Goal: Task Accomplishment & Management: Complete application form

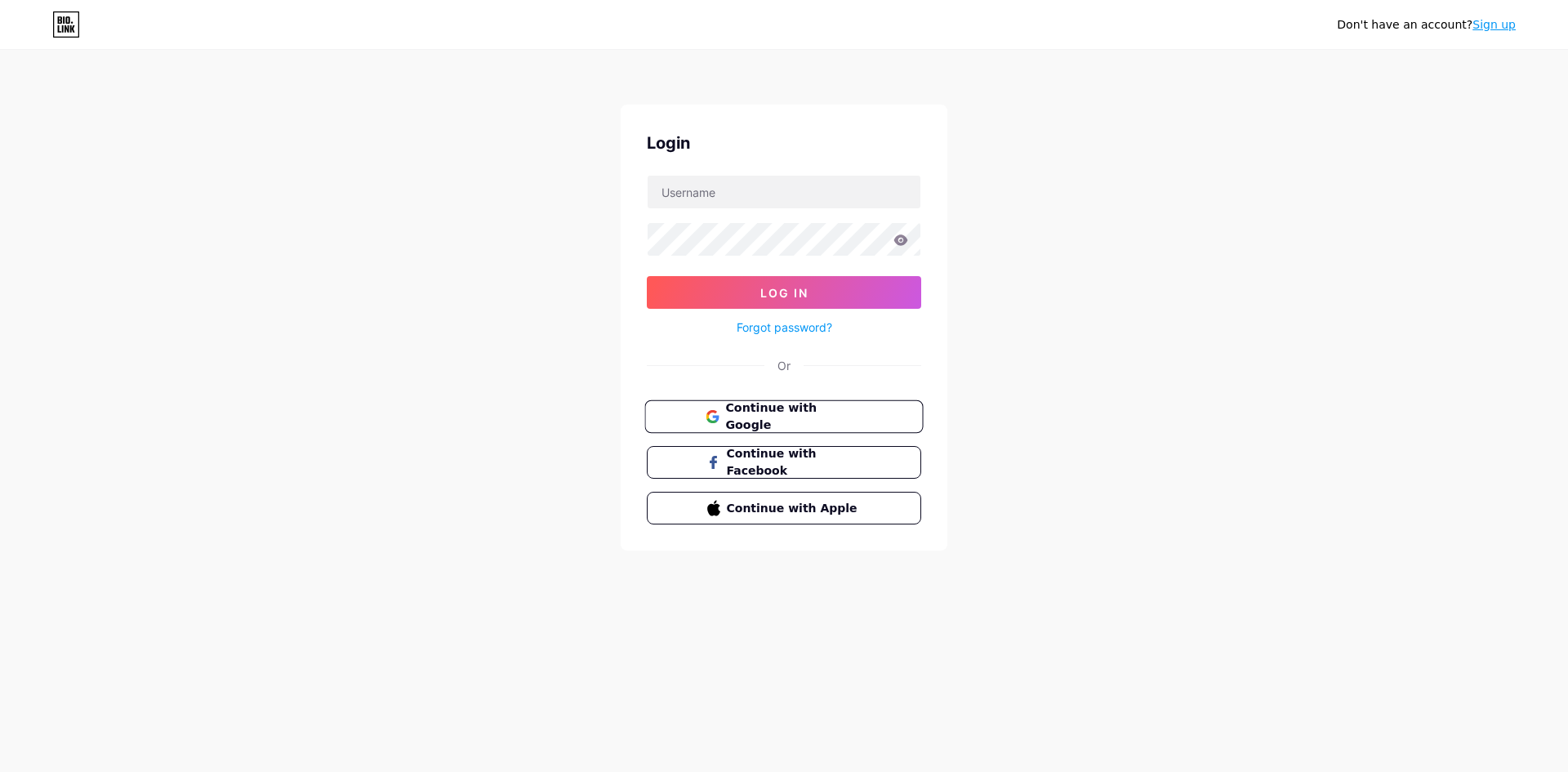
click at [775, 414] on span "Continue with Google" at bounding box center [793, 416] width 137 height 35
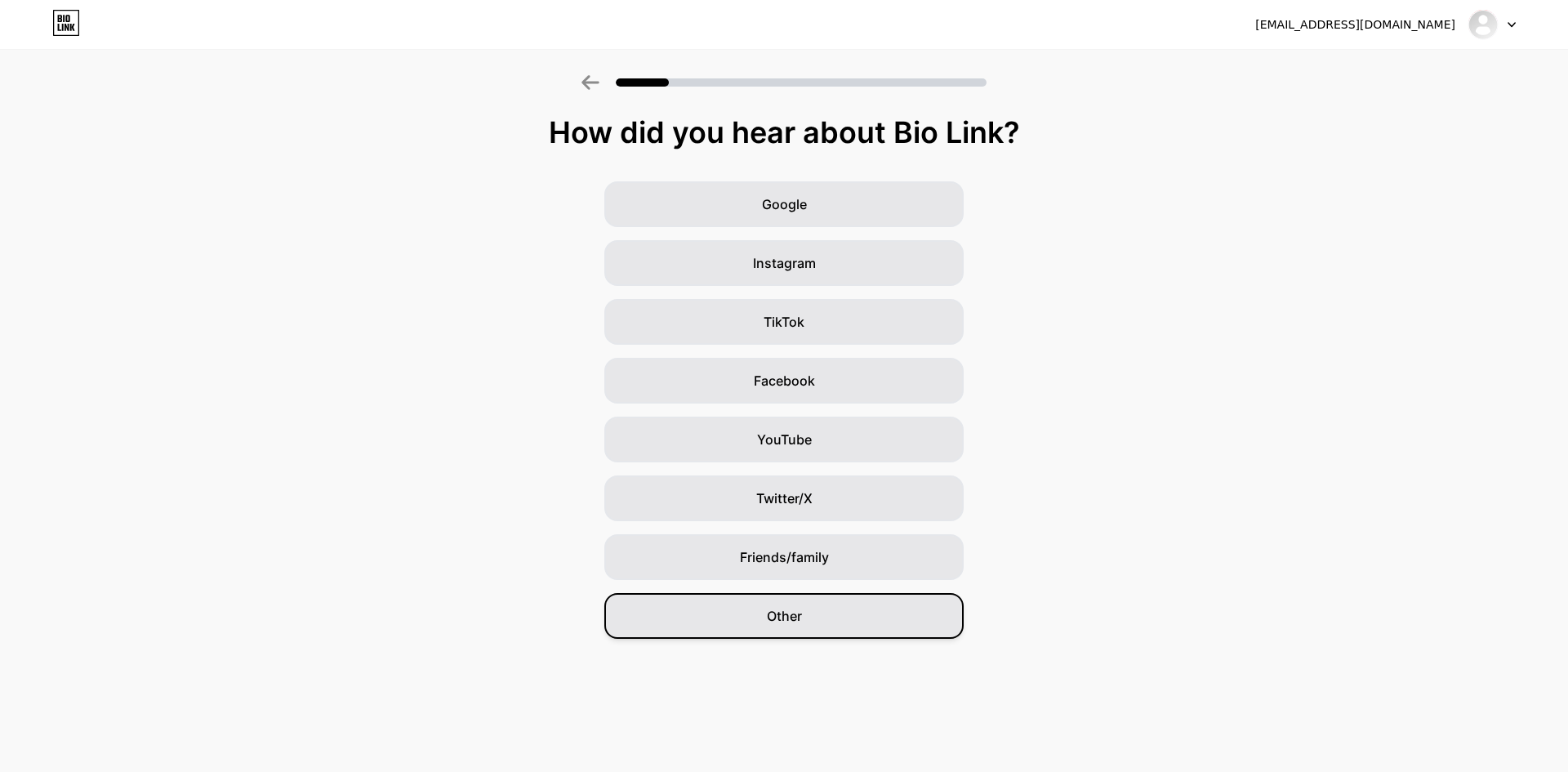
click at [776, 608] on span "Other" at bounding box center [784, 616] width 35 height 20
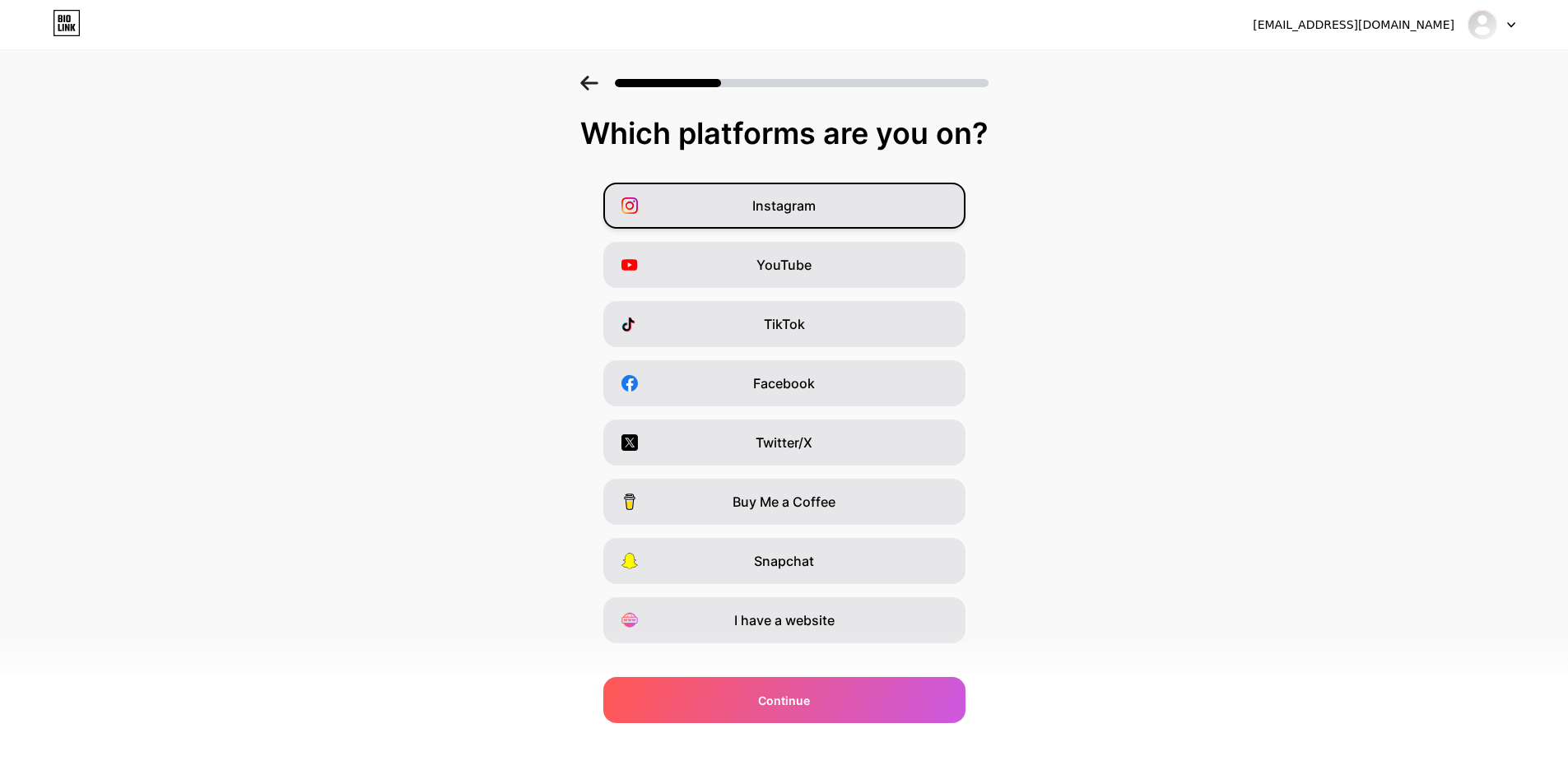
click at [791, 215] on span "Instagram" at bounding box center [784, 206] width 63 height 20
click at [808, 277] on div "YouTube" at bounding box center [784, 265] width 362 height 46
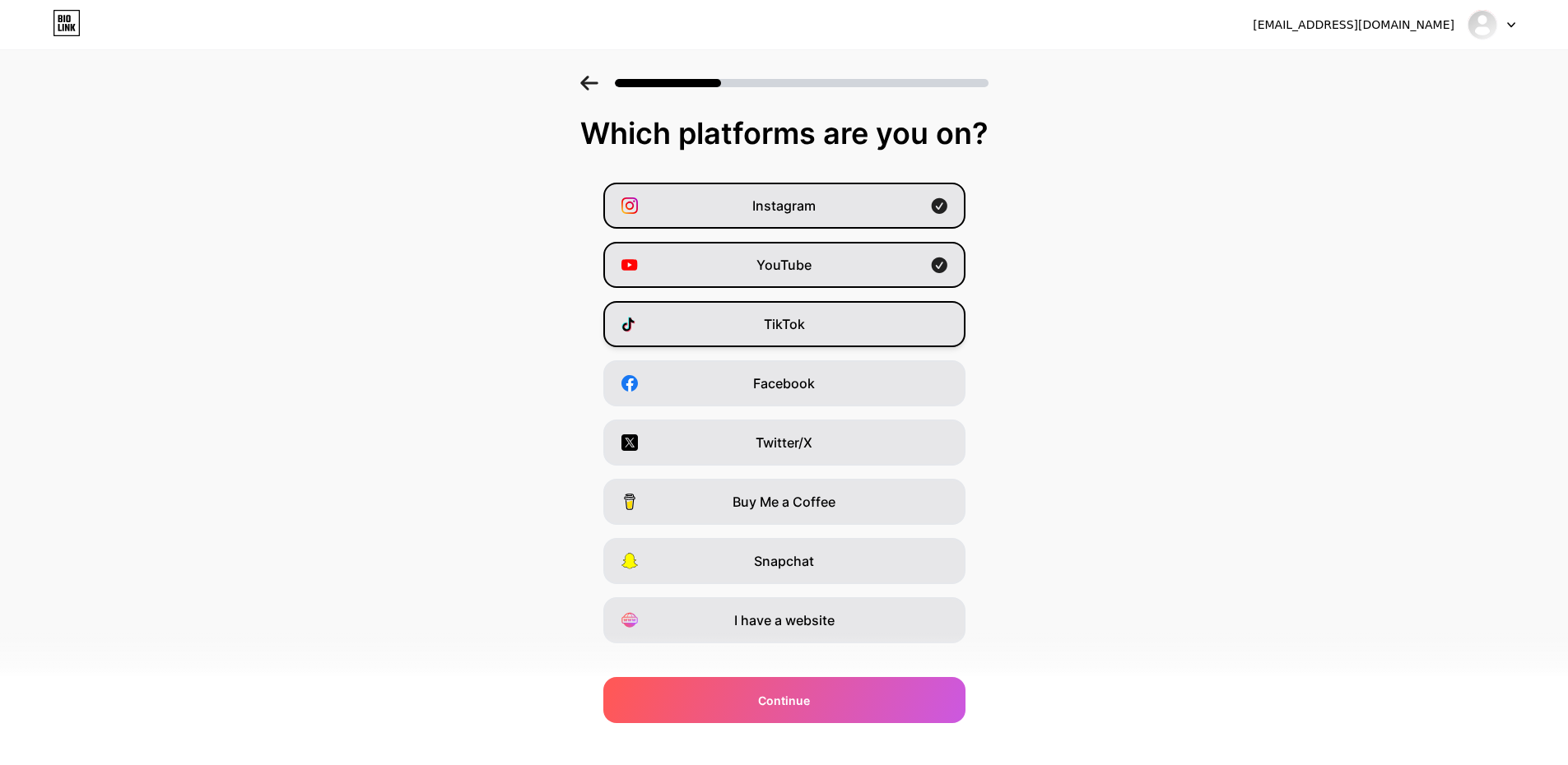
click at [826, 334] on div "TikTok" at bounding box center [784, 324] width 362 height 46
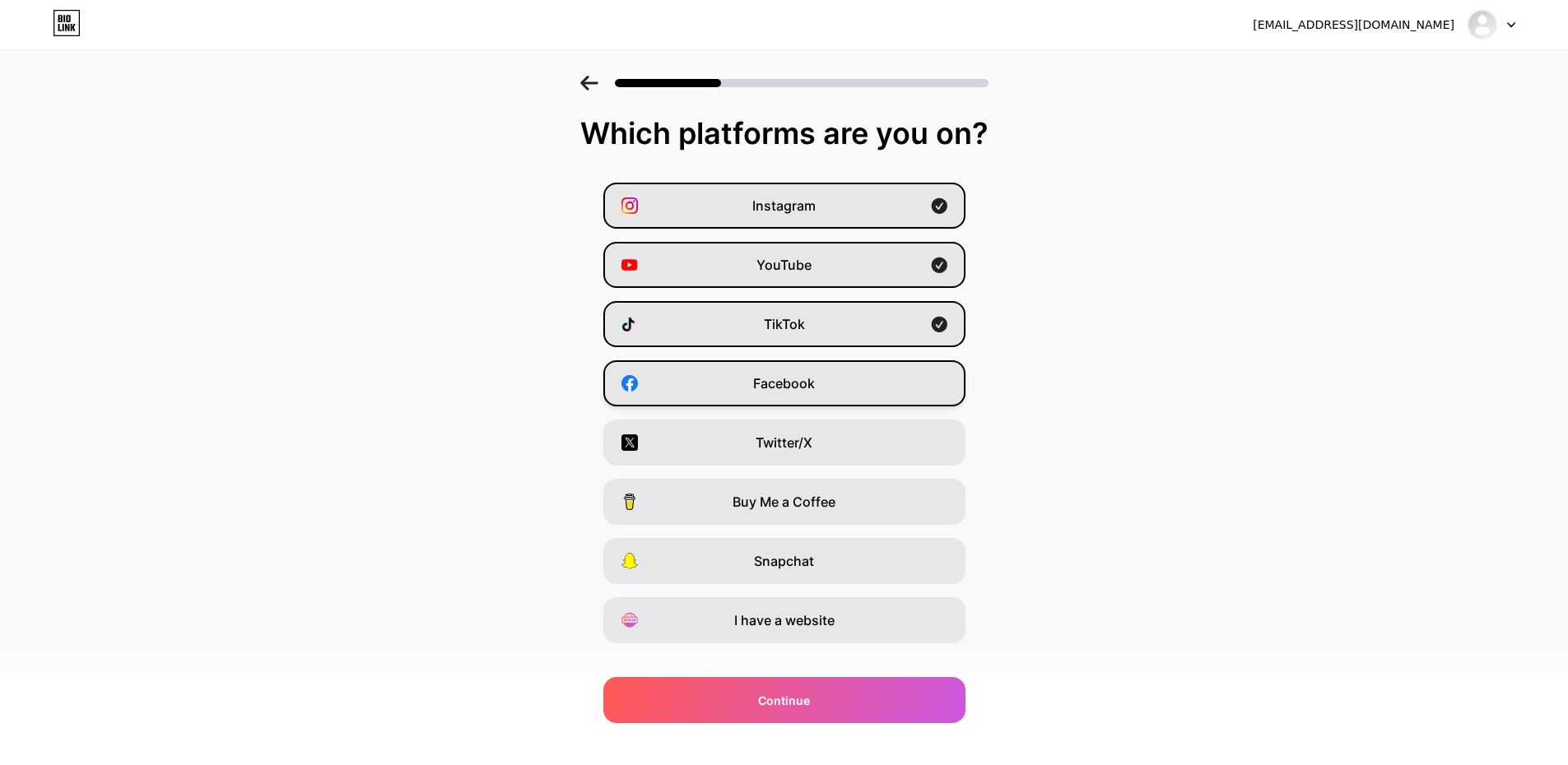
click at [824, 370] on div "Facebook" at bounding box center [784, 382] width 362 height 46
click at [817, 401] on div "Facebook" at bounding box center [784, 382] width 362 height 46
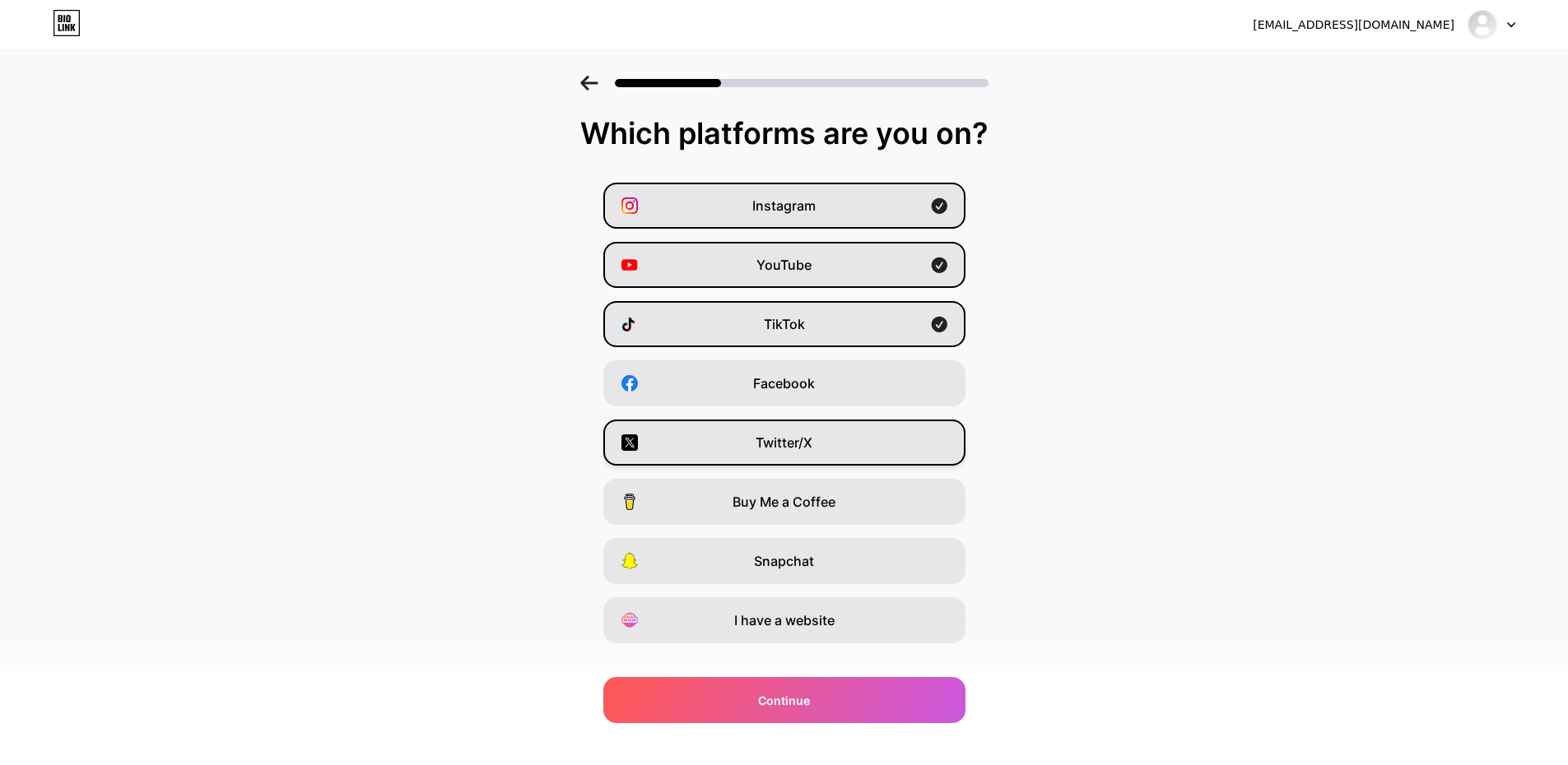
click at [816, 460] on div "Twitter/X" at bounding box center [784, 442] width 362 height 46
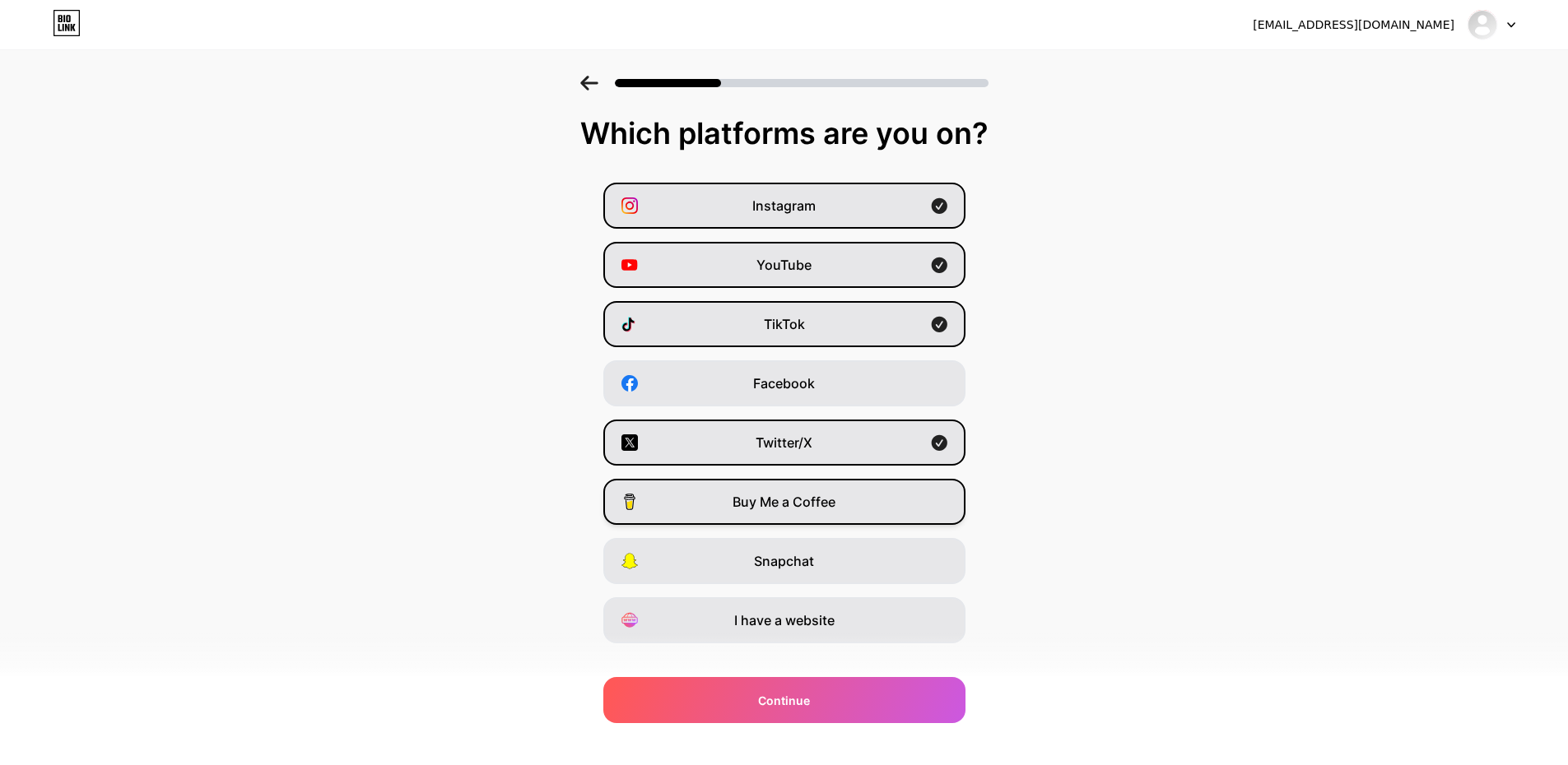
click at [838, 513] on div "Buy Me a Coffee" at bounding box center [784, 501] width 362 height 46
click at [825, 563] on div "Snapchat" at bounding box center [784, 561] width 362 height 46
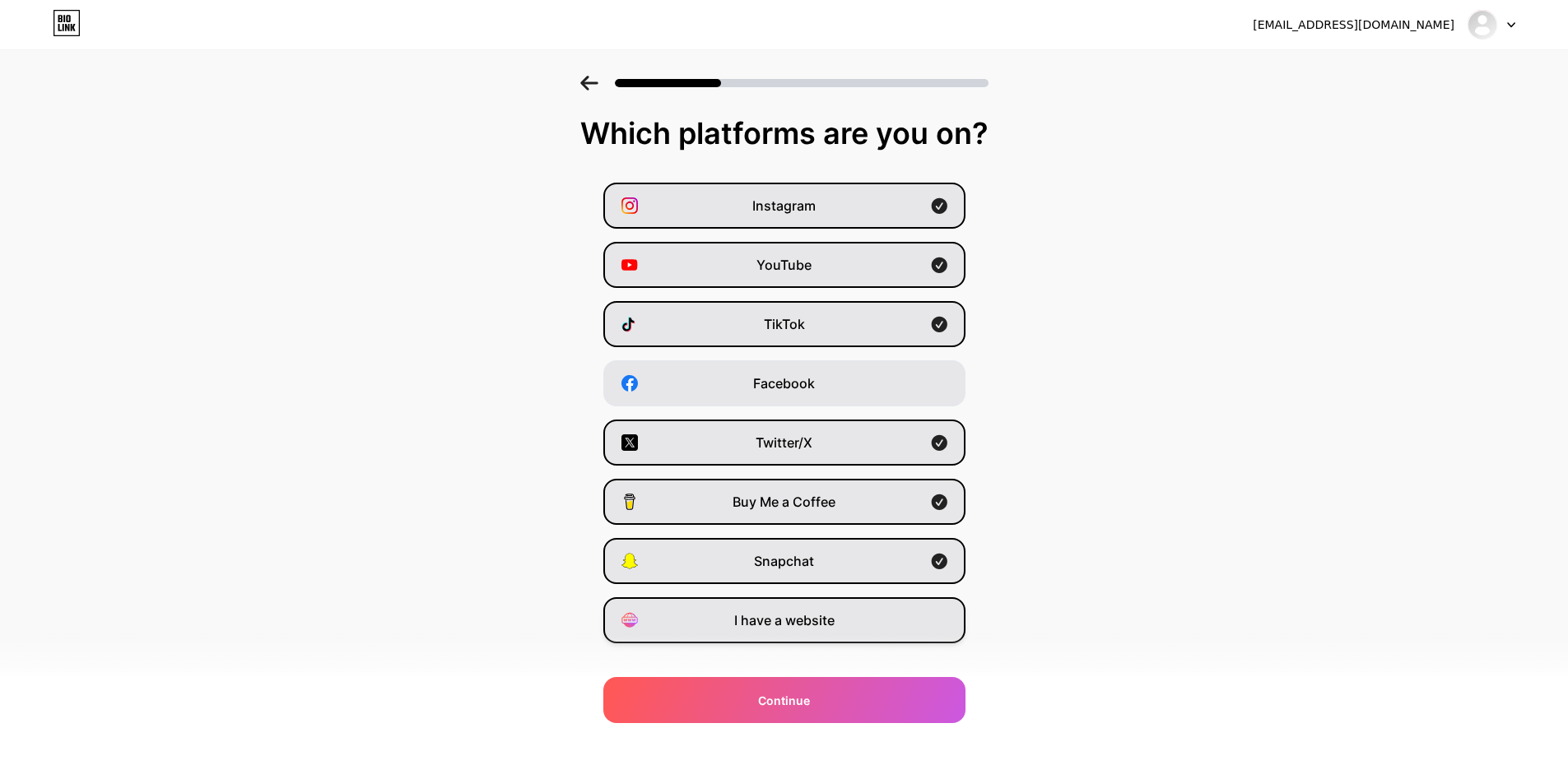
click at [838, 630] on div "I have a website" at bounding box center [784, 620] width 362 height 46
click at [792, 620] on span "I have a website" at bounding box center [784, 620] width 101 height 20
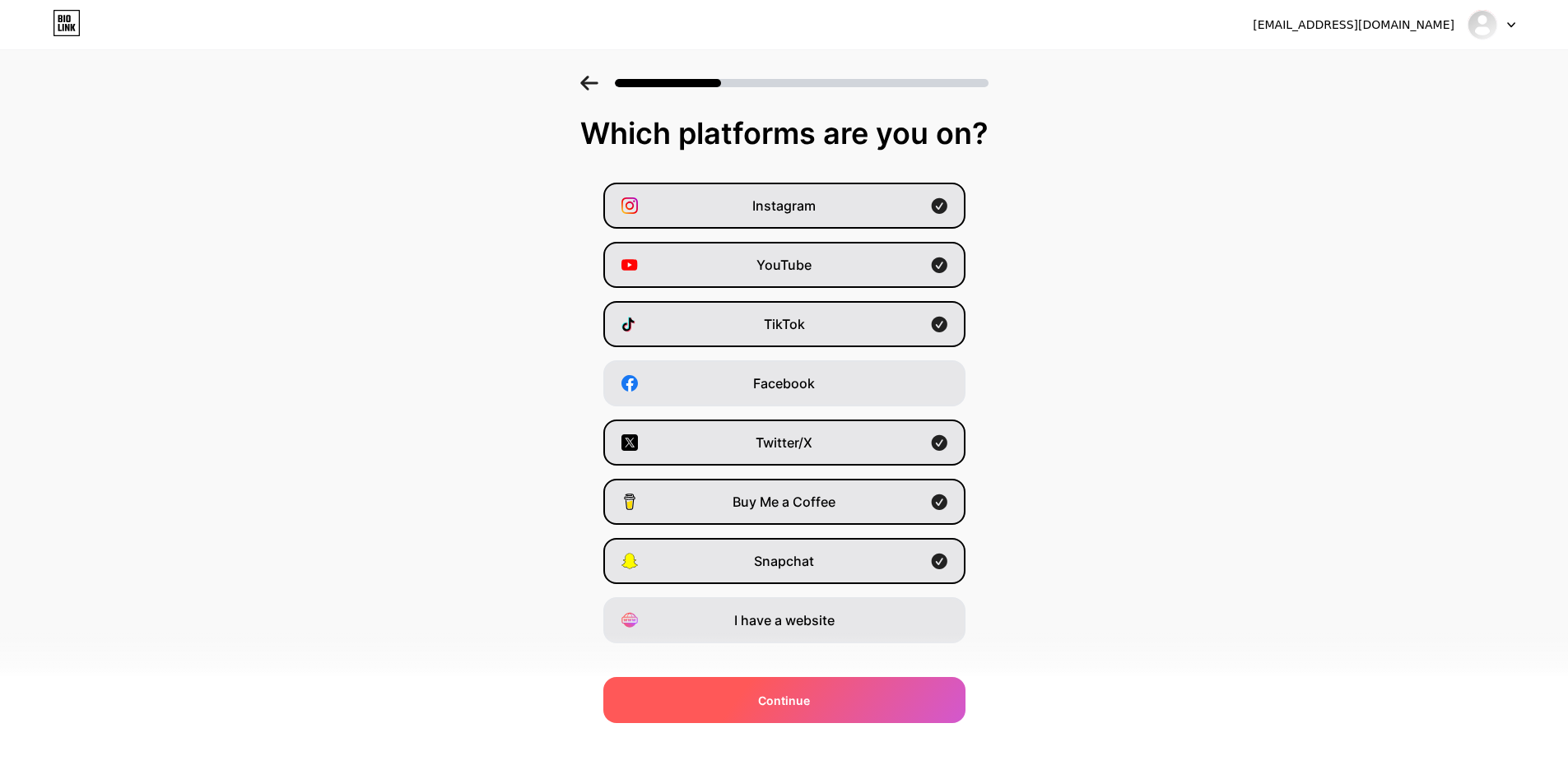
click at [844, 696] on div "Continue" at bounding box center [784, 699] width 362 height 46
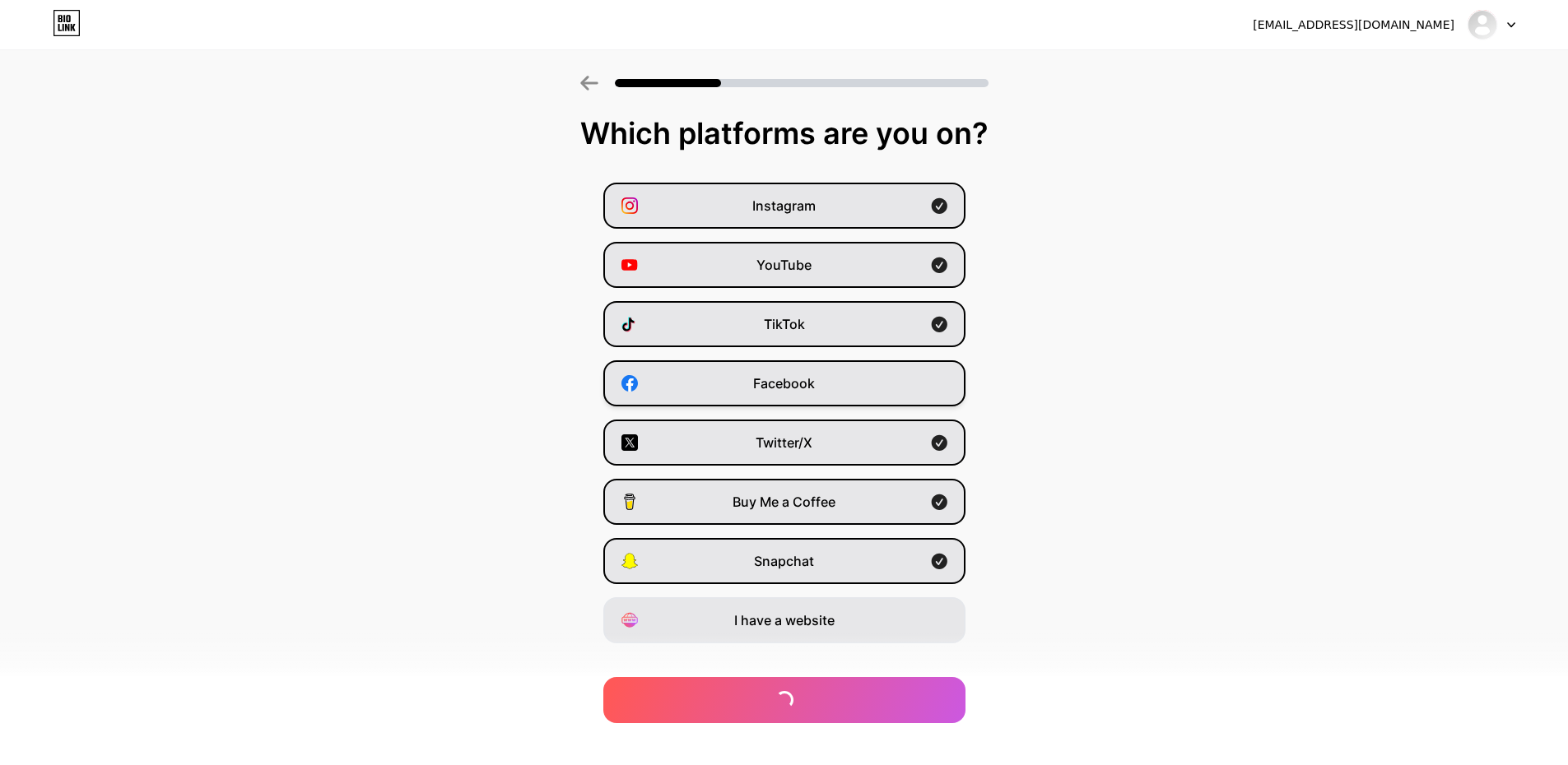
click at [834, 391] on div "Facebook" at bounding box center [784, 382] width 362 height 46
click at [865, 361] on div "Facebook" at bounding box center [784, 382] width 362 height 46
click at [865, 366] on div "Facebook" at bounding box center [784, 382] width 362 height 46
click at [944, 391] on div "Facebook" at bounding box center [784, 382] width 362 height 46
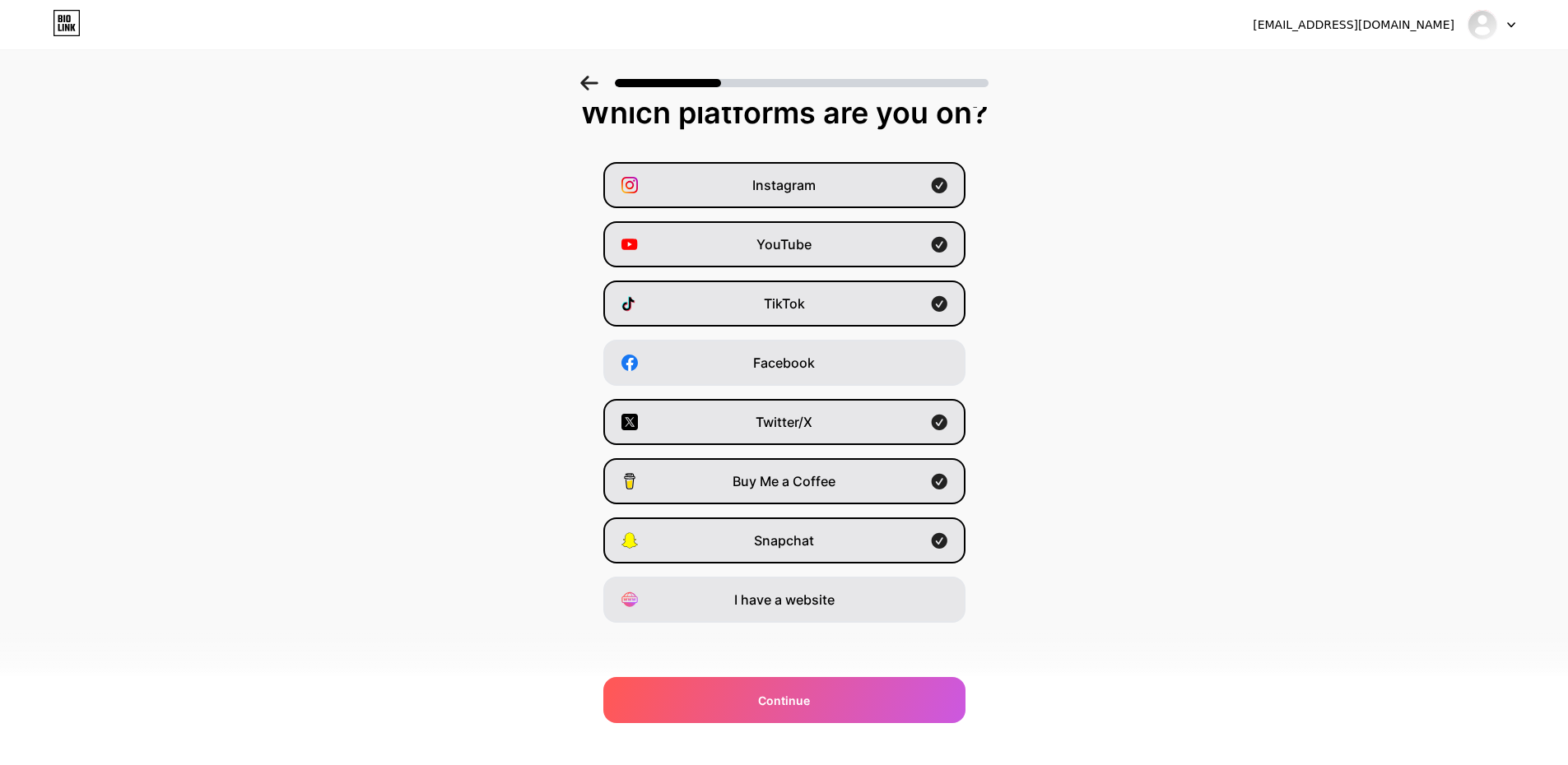
scroll to position [26, 0]
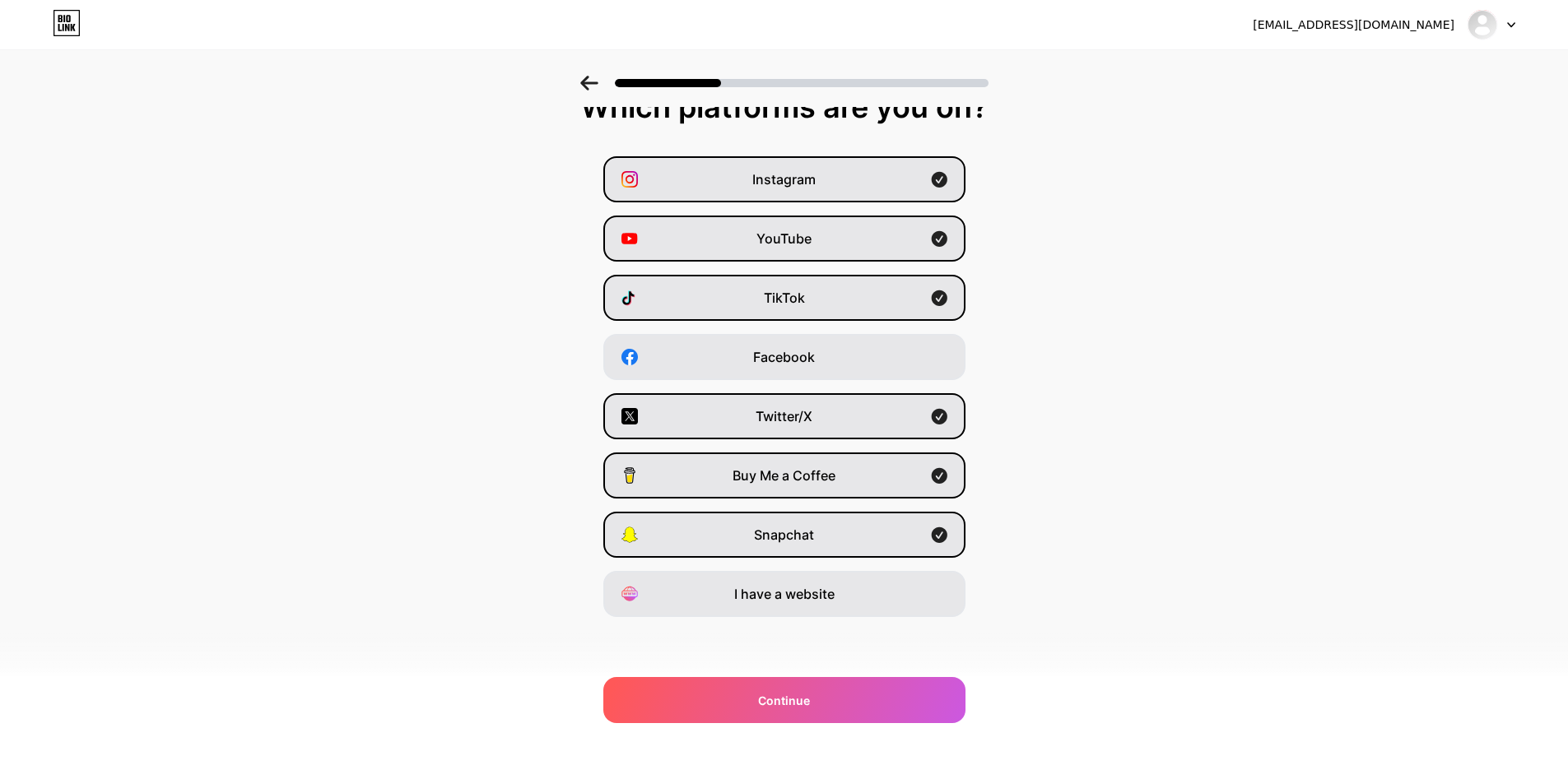
click at [796, 321] on div "Instagram YouTube TikTok Facebook Twitter/X Buy Me a Coffee Snapchat I have a w…" at bounding box center [783, 387] width 1551 height 461
click at [804, 365] on span "Facebook" at bounding box center [783, 357] width 62 height 20
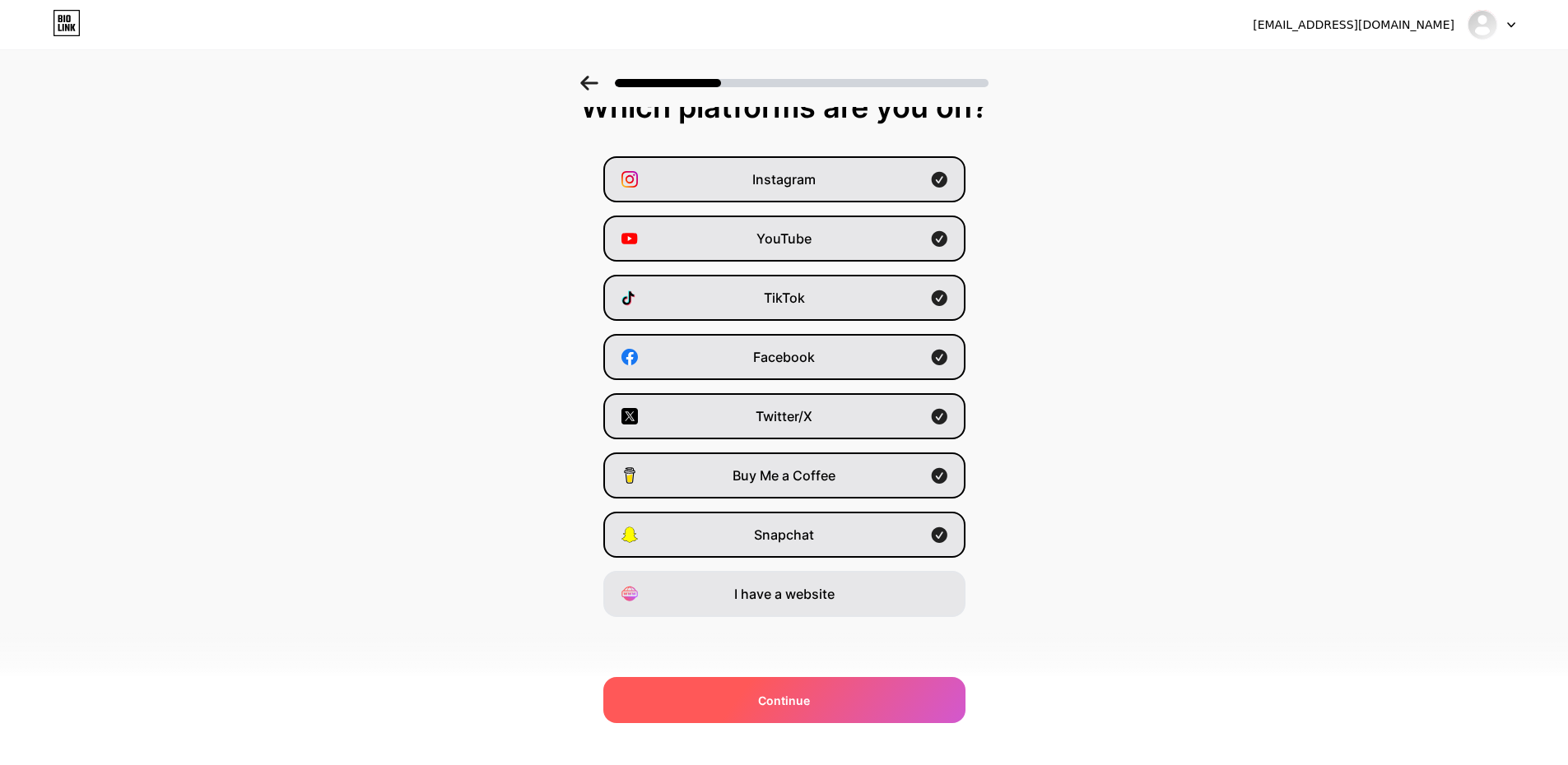
click at [839, 692] on div "Continue" at bounding box center [784, 699] width 362 height 46
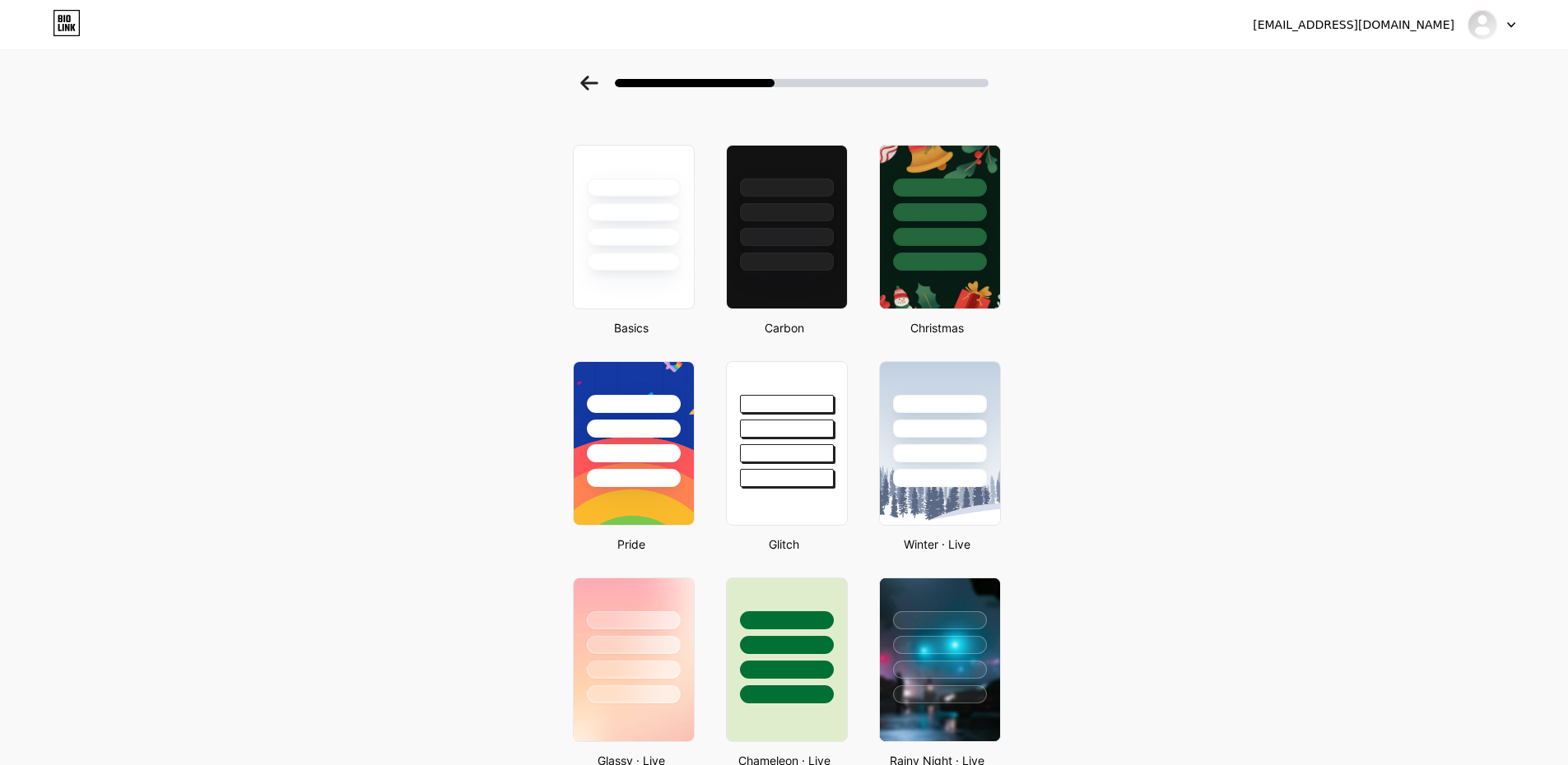
scroll to position [207, 0]
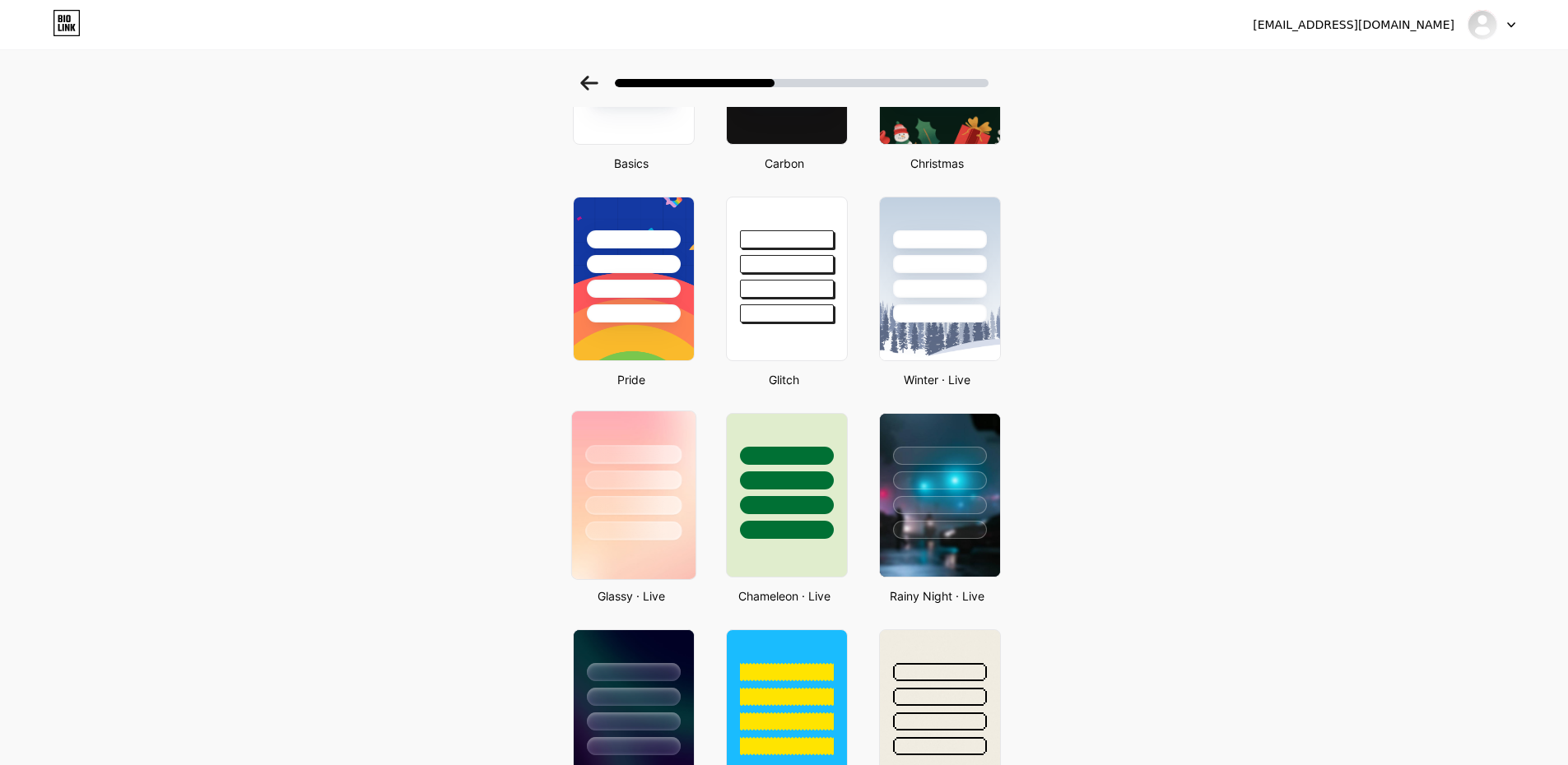
click at [648, 507] on div at bounding box center [633, 505] width 96 height 19
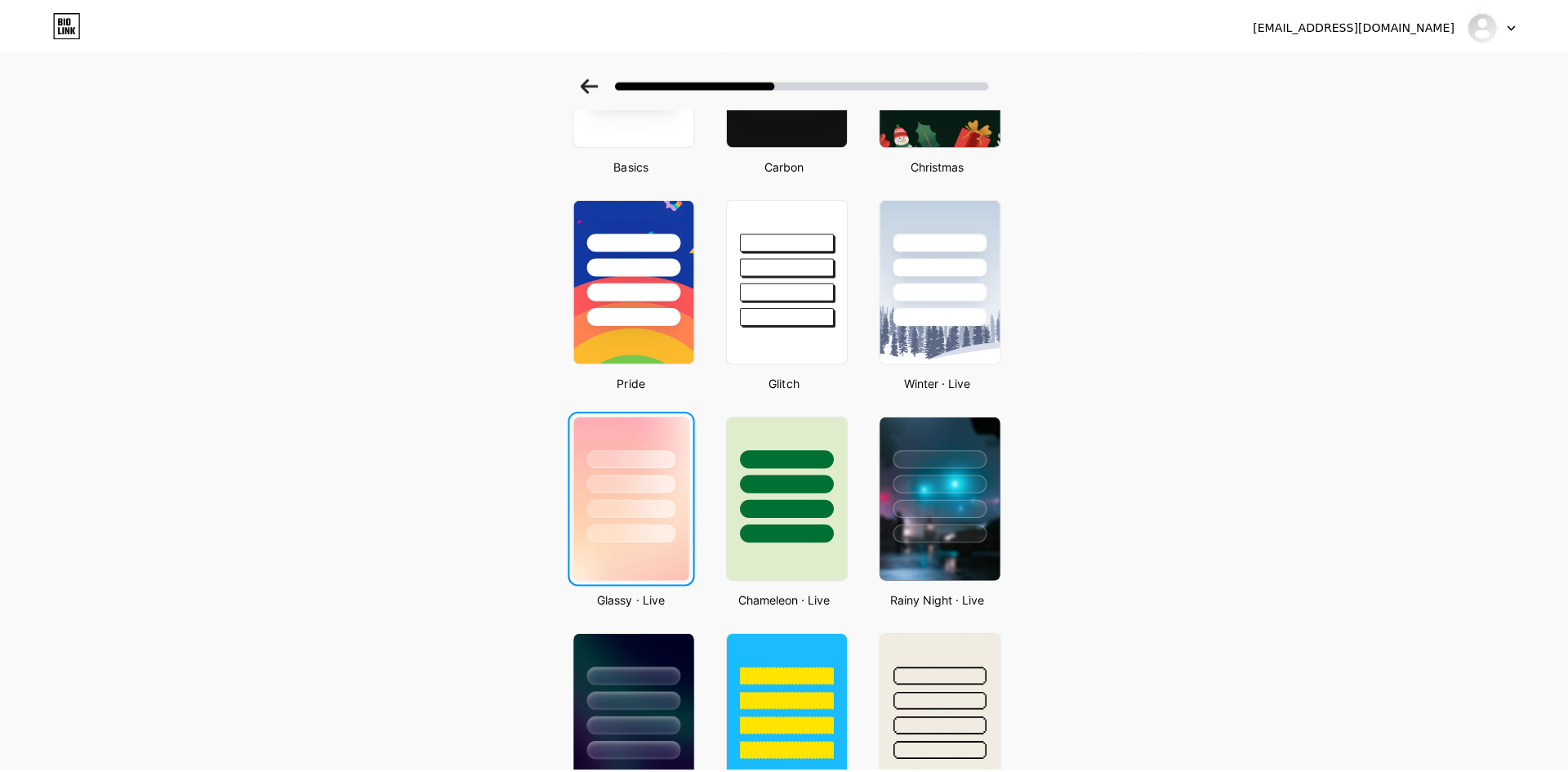
scroll to position [0, 0]
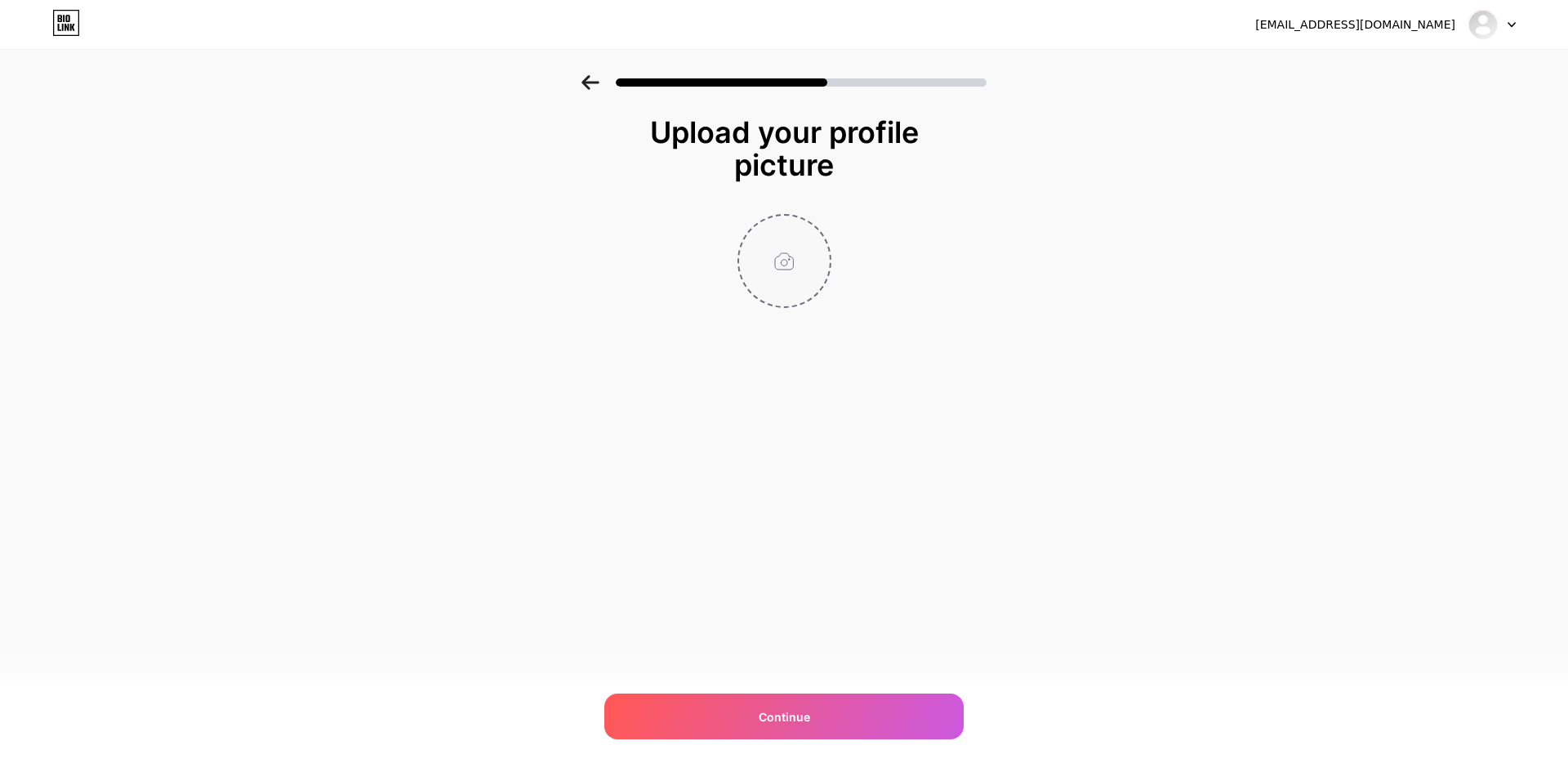
click at [776, 264] on input "file" at bounding box center [784, 260] width 90 height 90
type input "C:\fakepath\img3 (1).jpg"
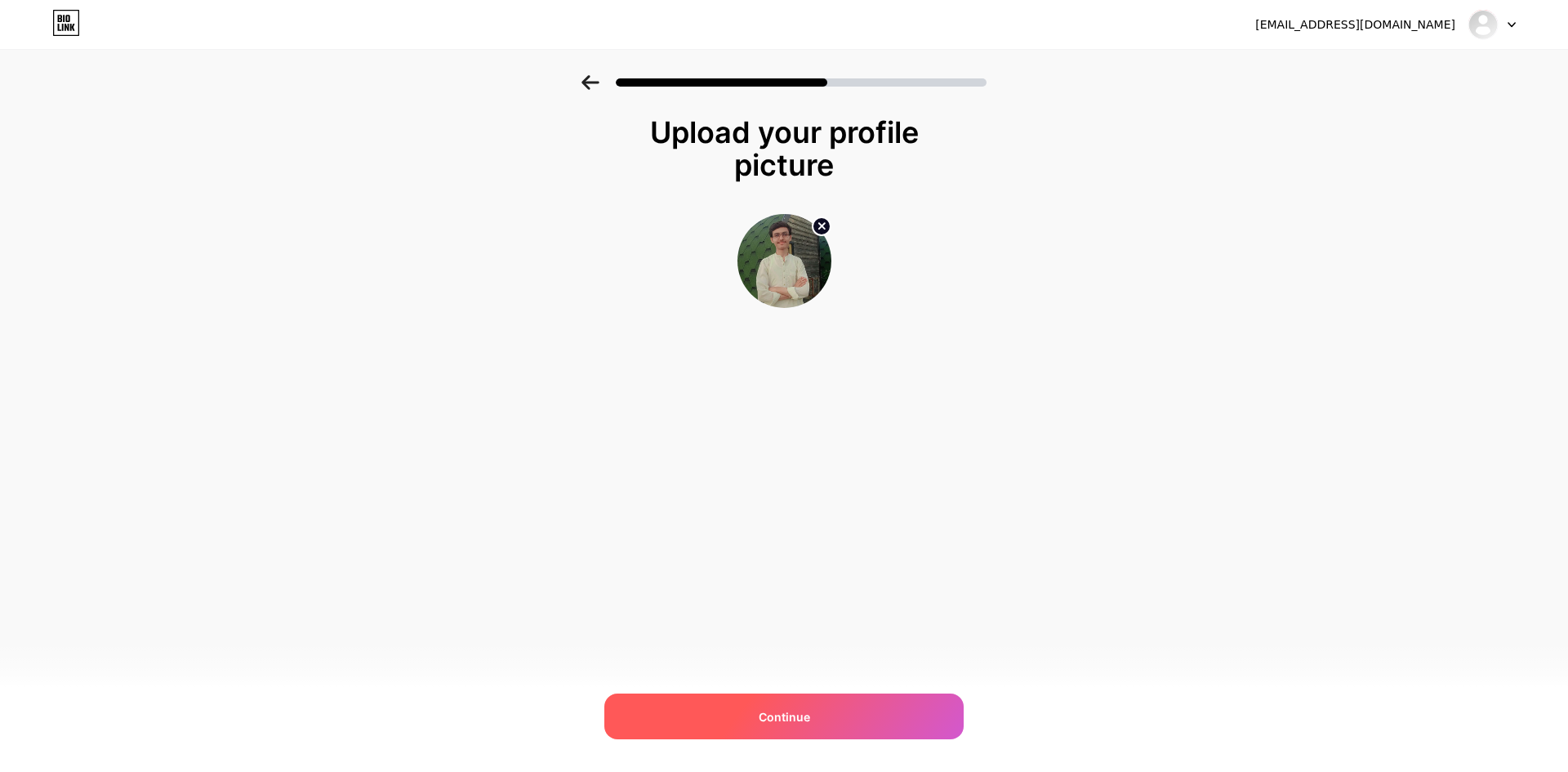
click at [801, 714] on span "Continue" at bounding box center [784, 717] width 52 height 17
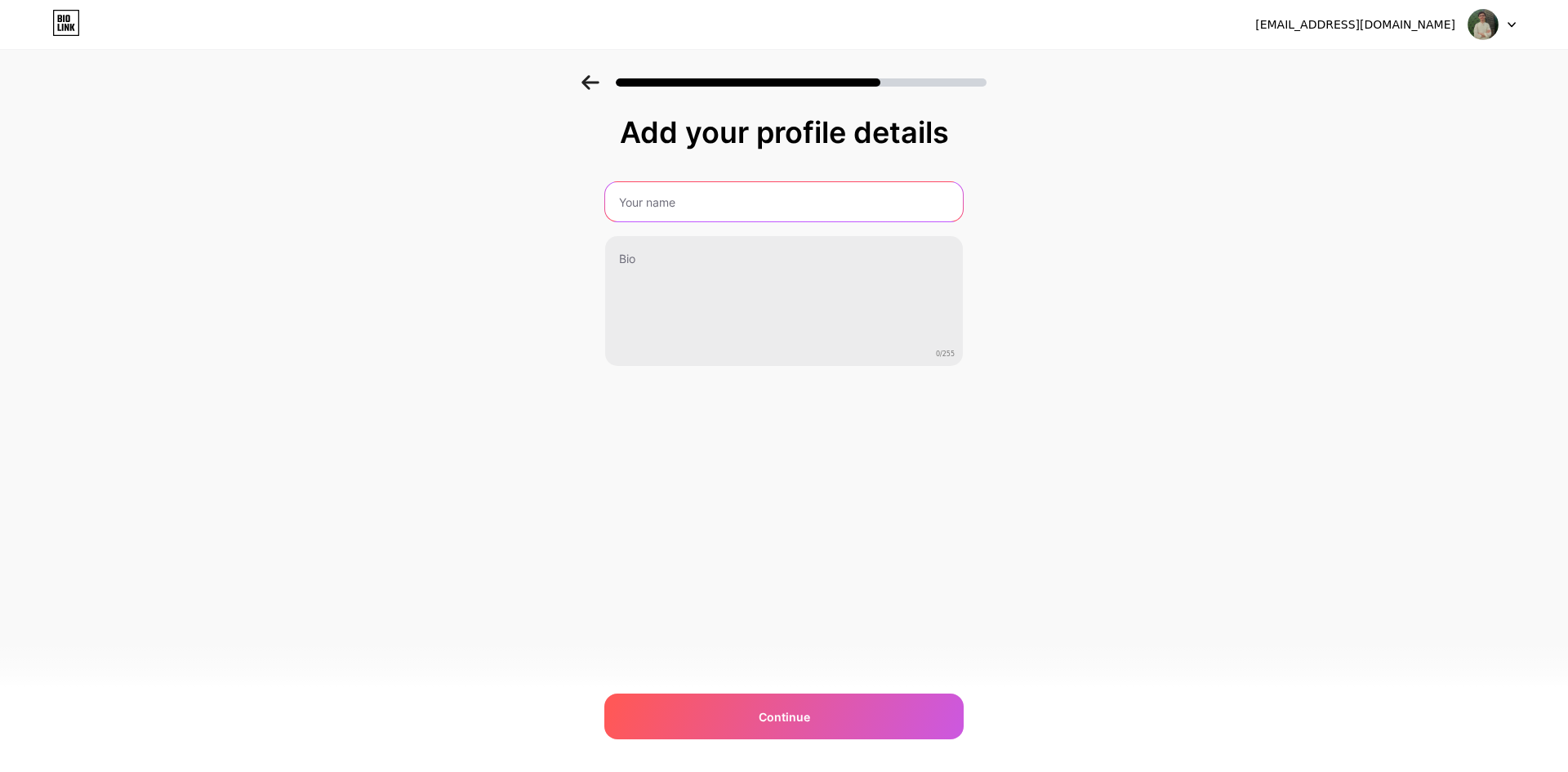
click at [686, 200] on input "text" at bounding box center [784, 202] width 357 height 39
click at [714, 209] on input "[PERSON_NAME]" at bounding box center [784, 202] width 361 height 39
type input "[PERSON_NAME]"
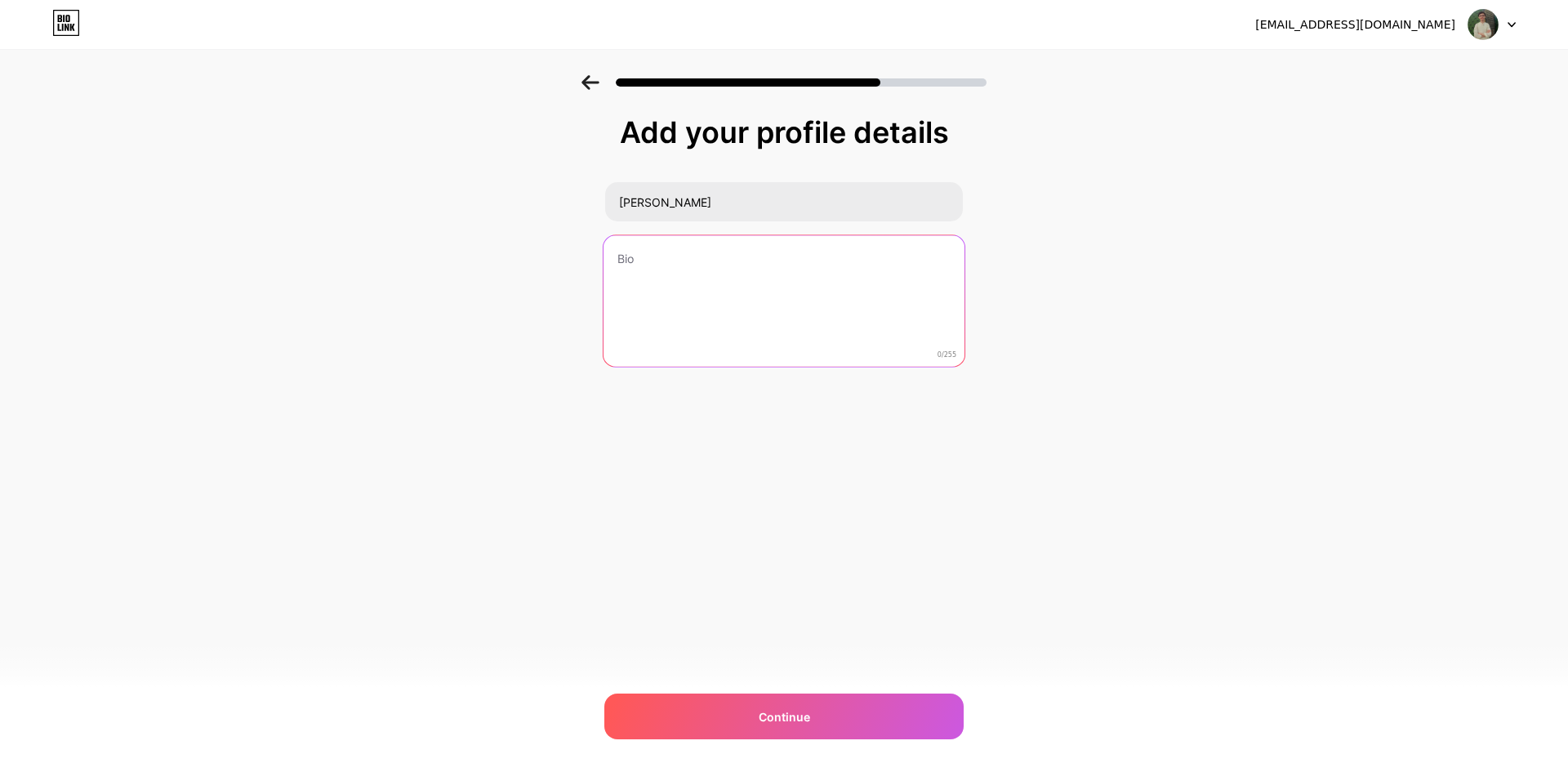
click at [695, 272] on textarea at bounding box center [784, 301] width 361 height 133
click at [684, 268] on textarea at bounding box center [784, 301] width 361 height 133
paste textarea "AI/ML Engineer | Data Scientist | Expert in NLP, CV & Generative AI | Scalable …"
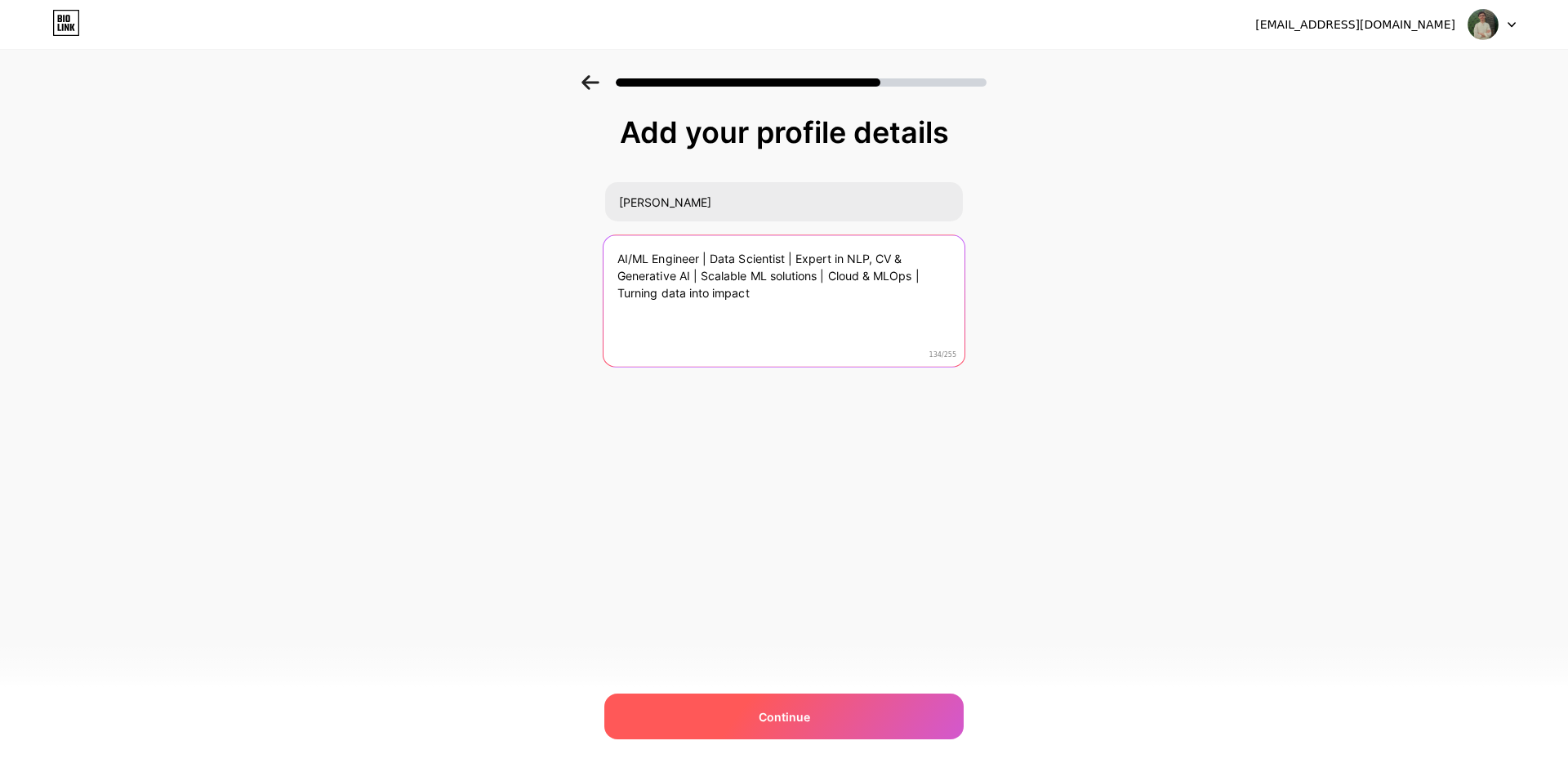
type textarea "AI/ML Engineer | Data Scientist | Expert in NLP, CV & Generative AI | Scalable …"
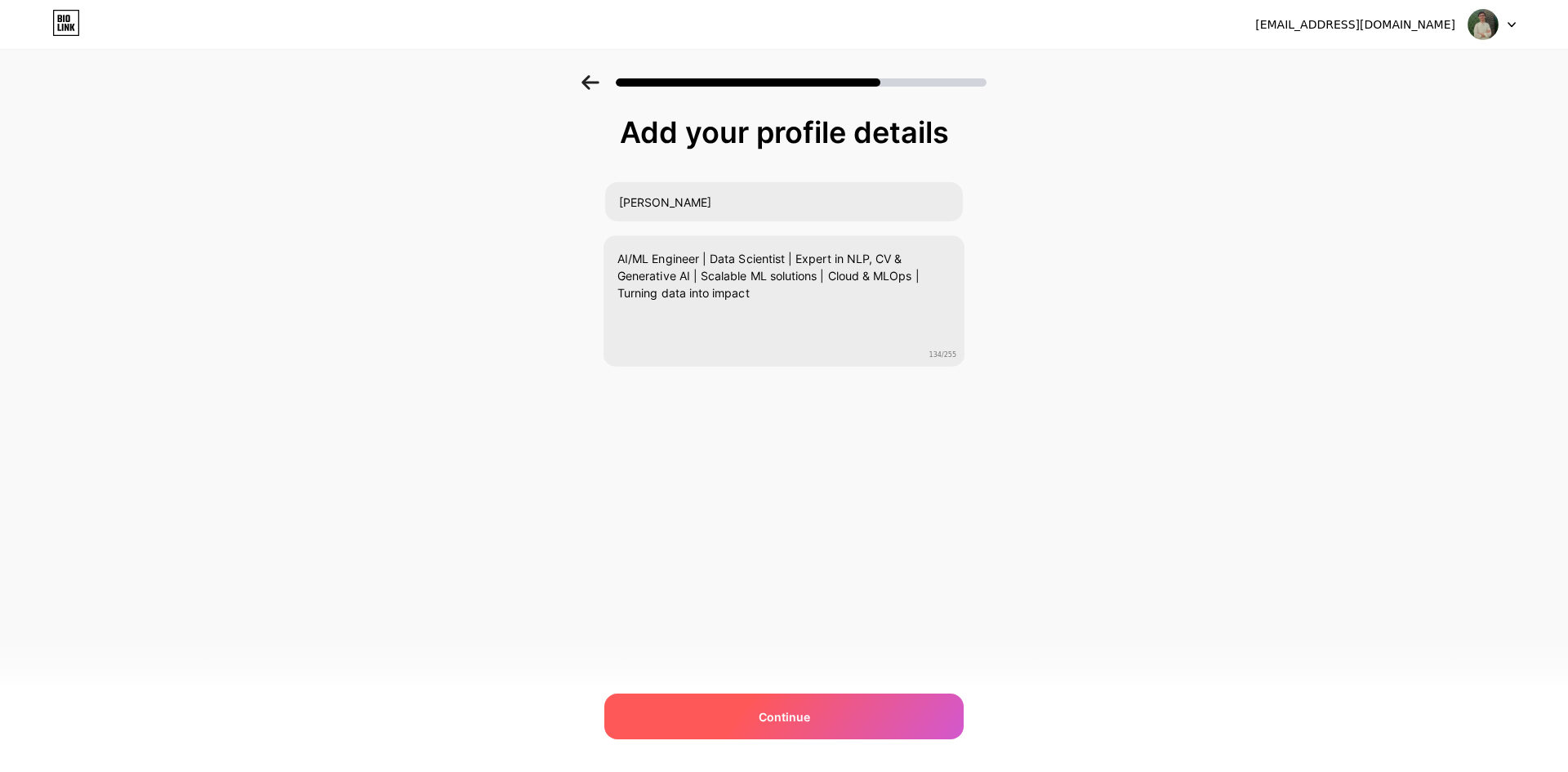
click at [834, 715] on div "Continue" at bounding box center [784, 716] width 359 height 46
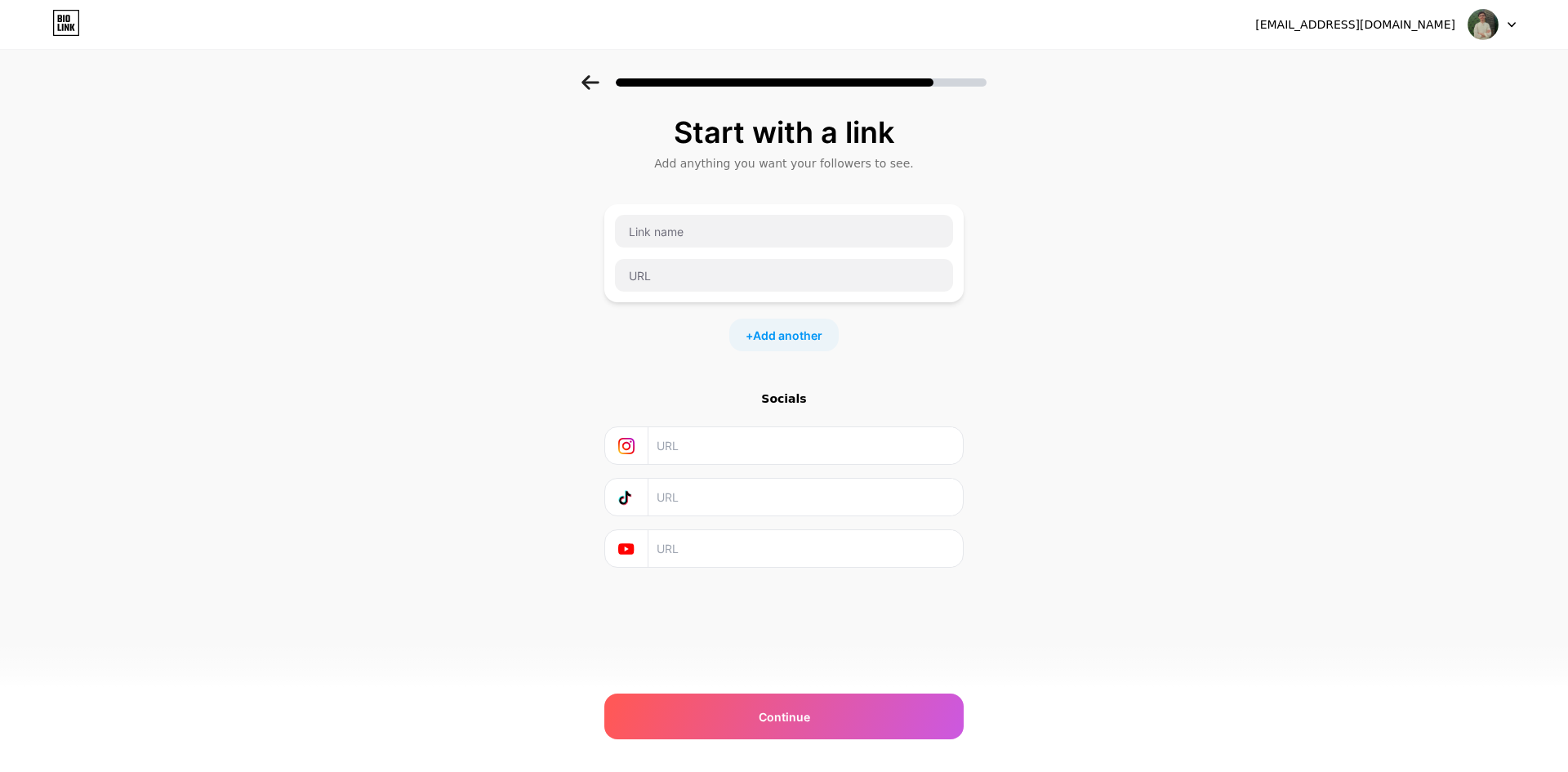
click at [686, 450] on input "text" at bounding box center [805, 445] width 297 height 37
click at [698, 444] on input "text" at bounding box center [805, 445] width 297 height 37
drag, startPoint x: 754, startPoint y: 455, endPoint x: 633, endPoint y: 455, distance: 121.0
click at [633, 455] on div "abdulhaseeb7164171" at bounding box center [784, 445] width 338 height 37
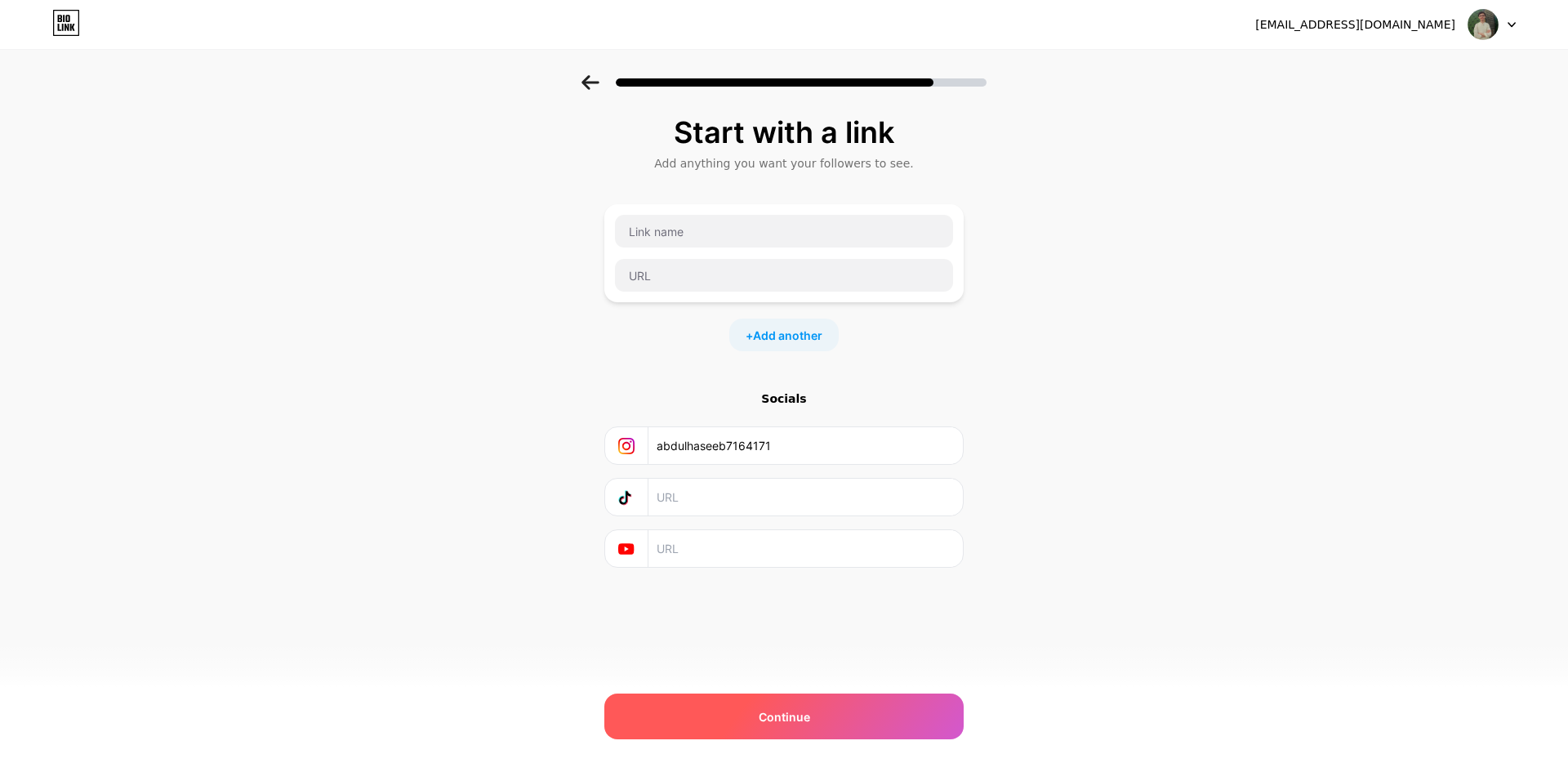
type input "abdulhaseeb7164171"
click at [790, 710] on span "Continue" at bounding box center [784, 717] width 52 height 17
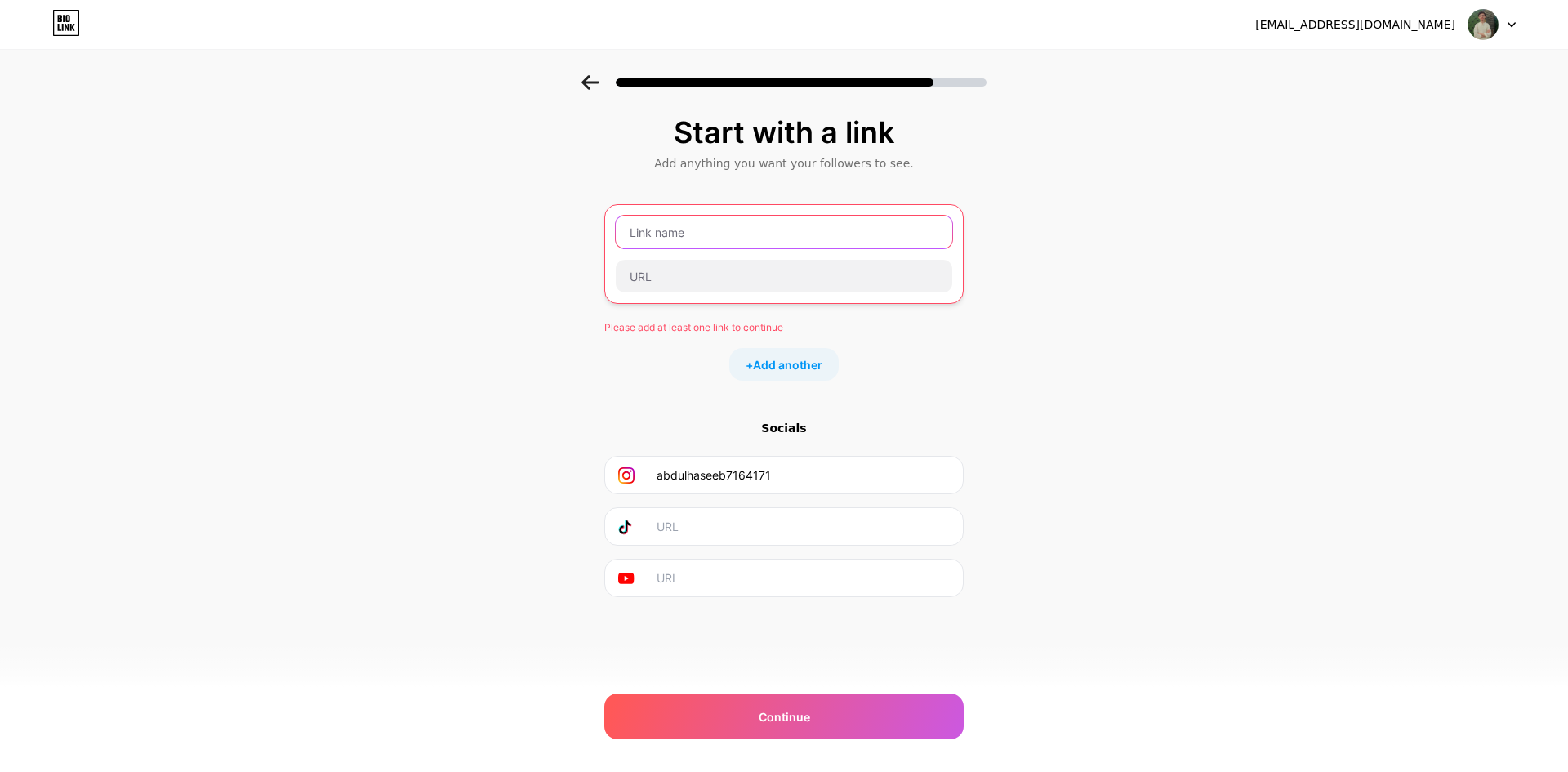
click at [695, 243] on input "text" at bounding box center [784, 231] width 337 height 33
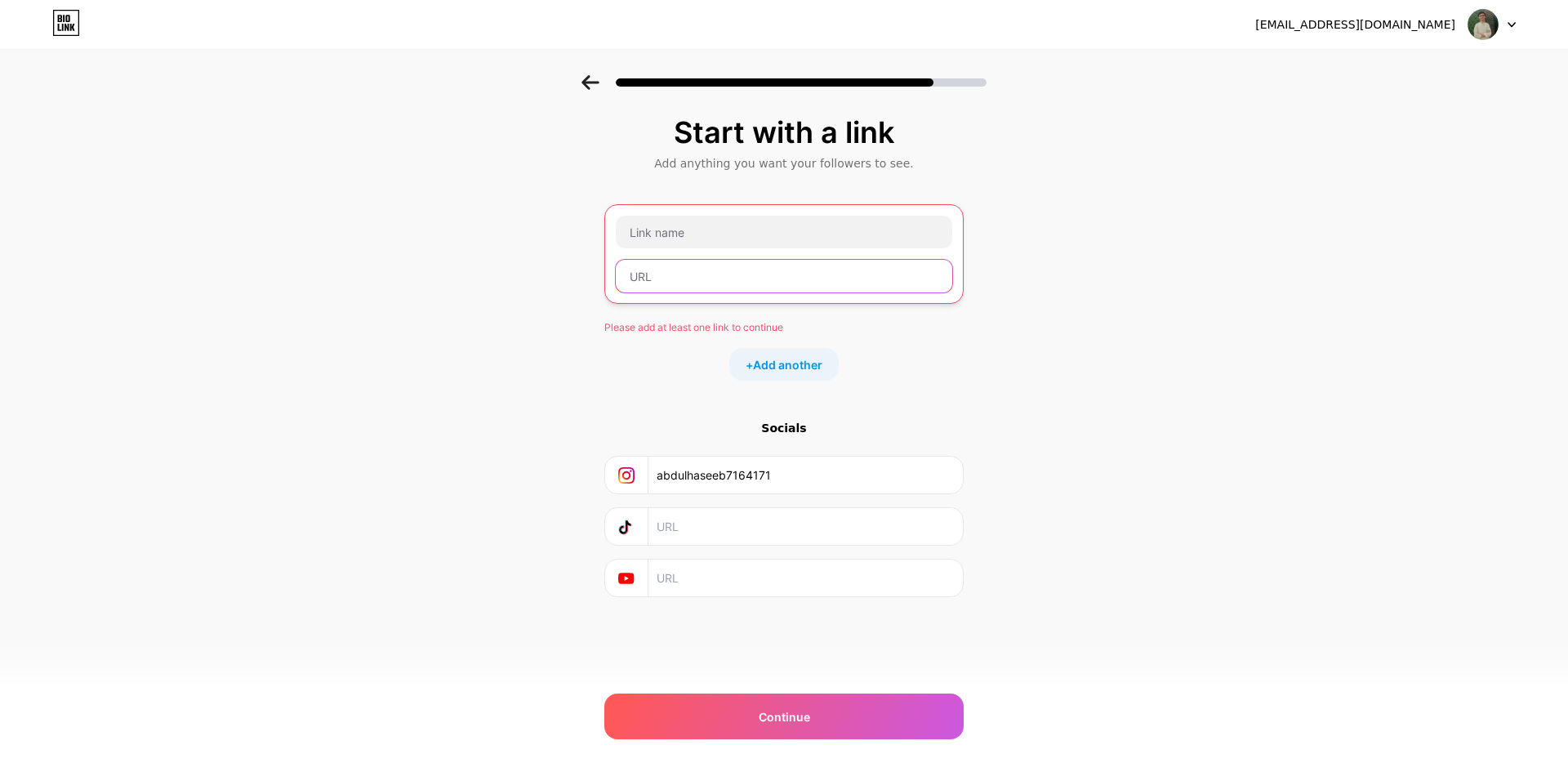
click at [697, 286] on input "text" at bounding box center [784, 276] width 337 height 33
click at [697, 252] on div at bounding box center [784, 254] width 338 height 79
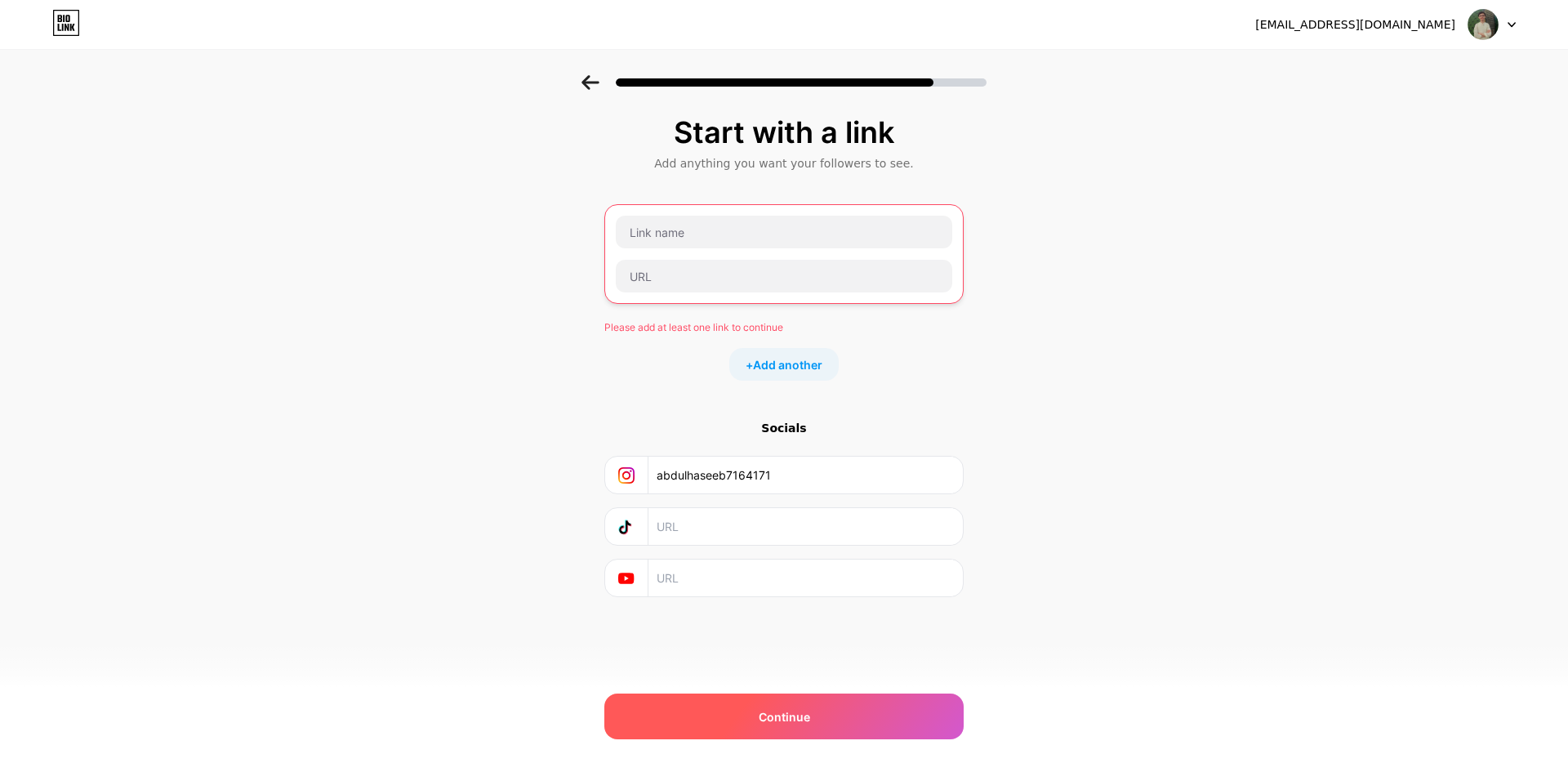
click at [808, 718] on span "Continue" at bounding box center [784, 717] width 52 height 17
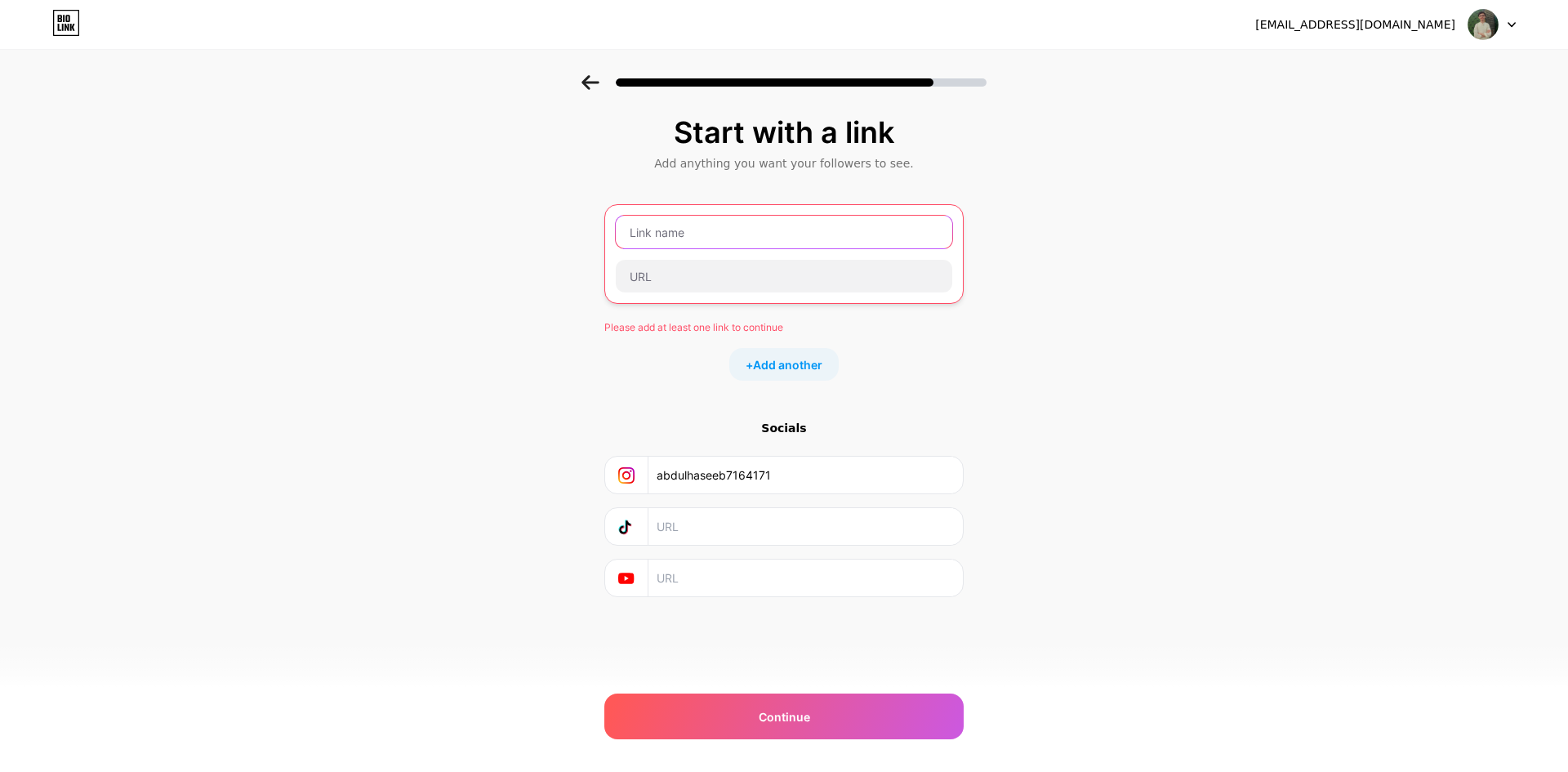
click at [718, 219] on input "text" at bounding box center [784, 231] width 337 height 33
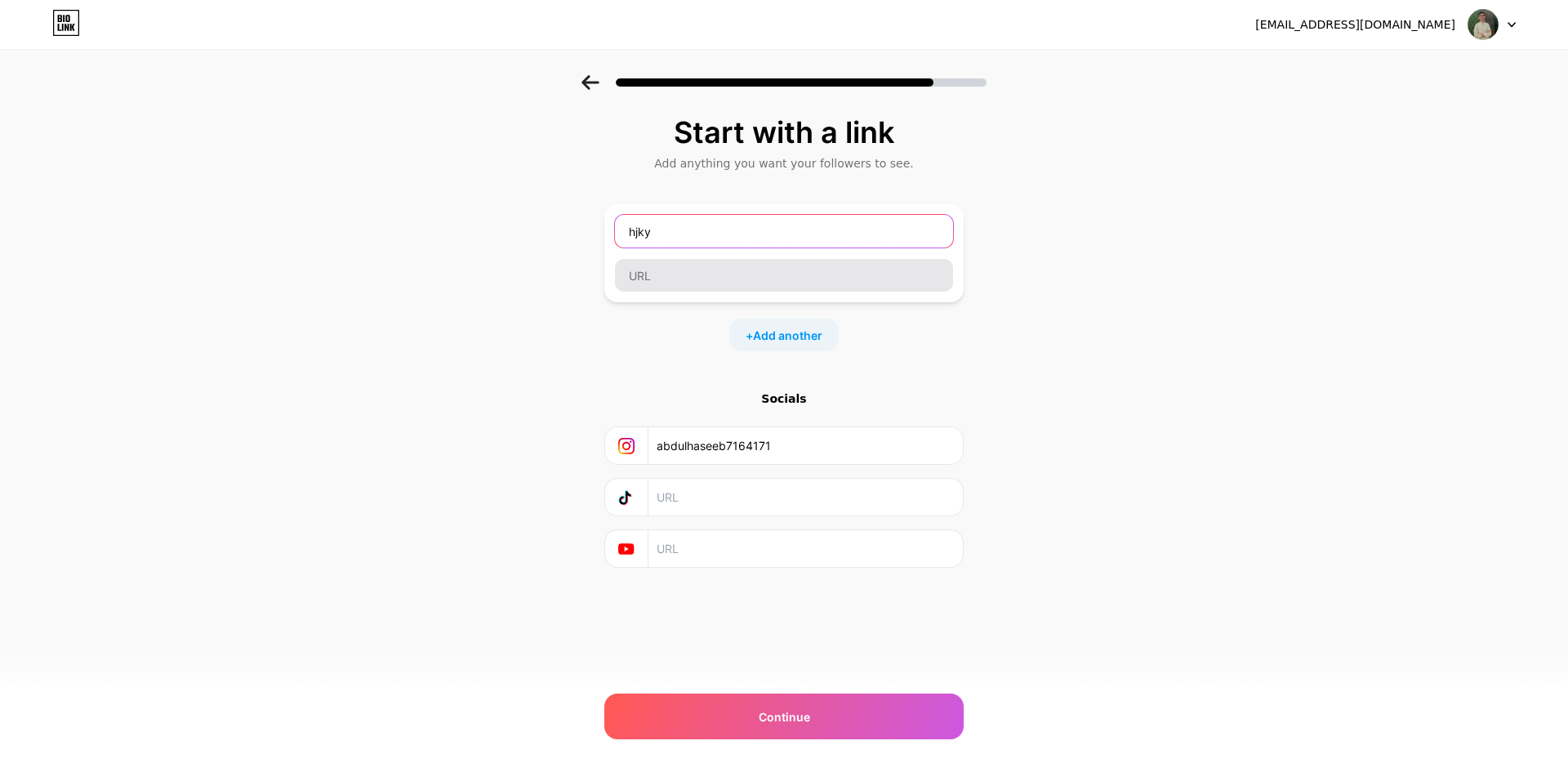
type input "hjky"
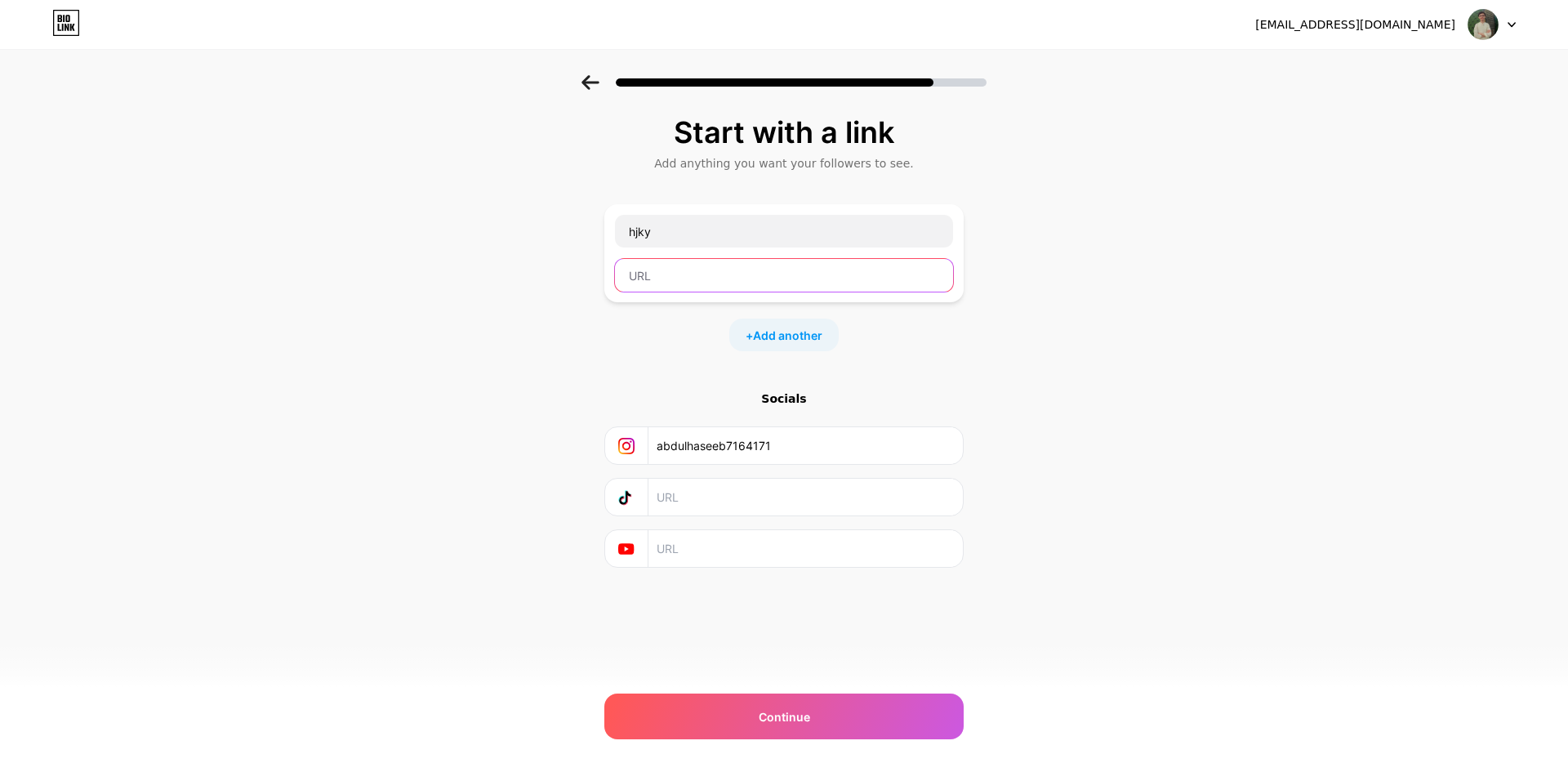
click at [696, 281] on input "text" at bounding box center [784, 275] width 338 height 33
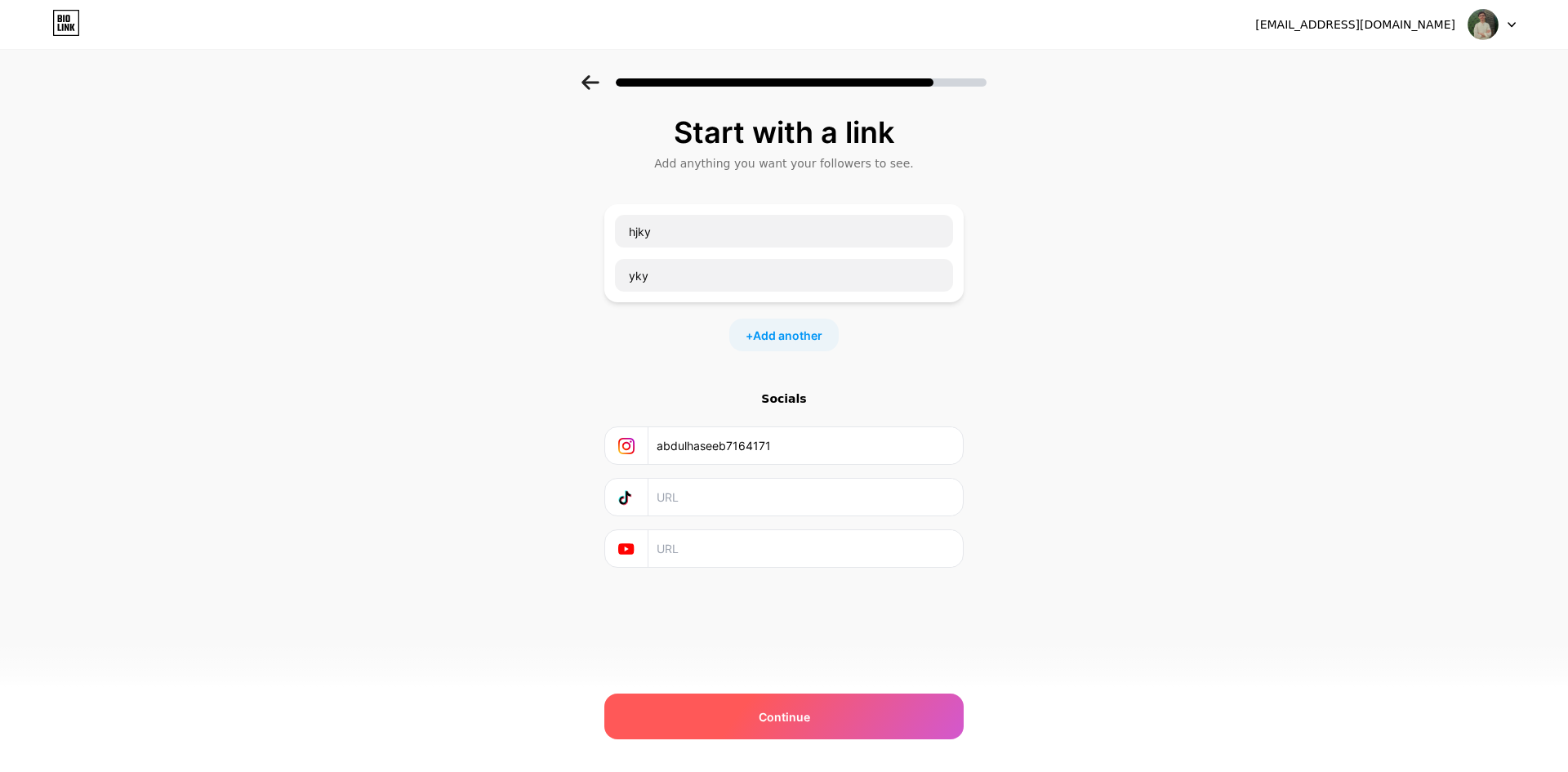
click at [844, 718] on div "Continue" at bounding box center [784, 716] width 359 height 46
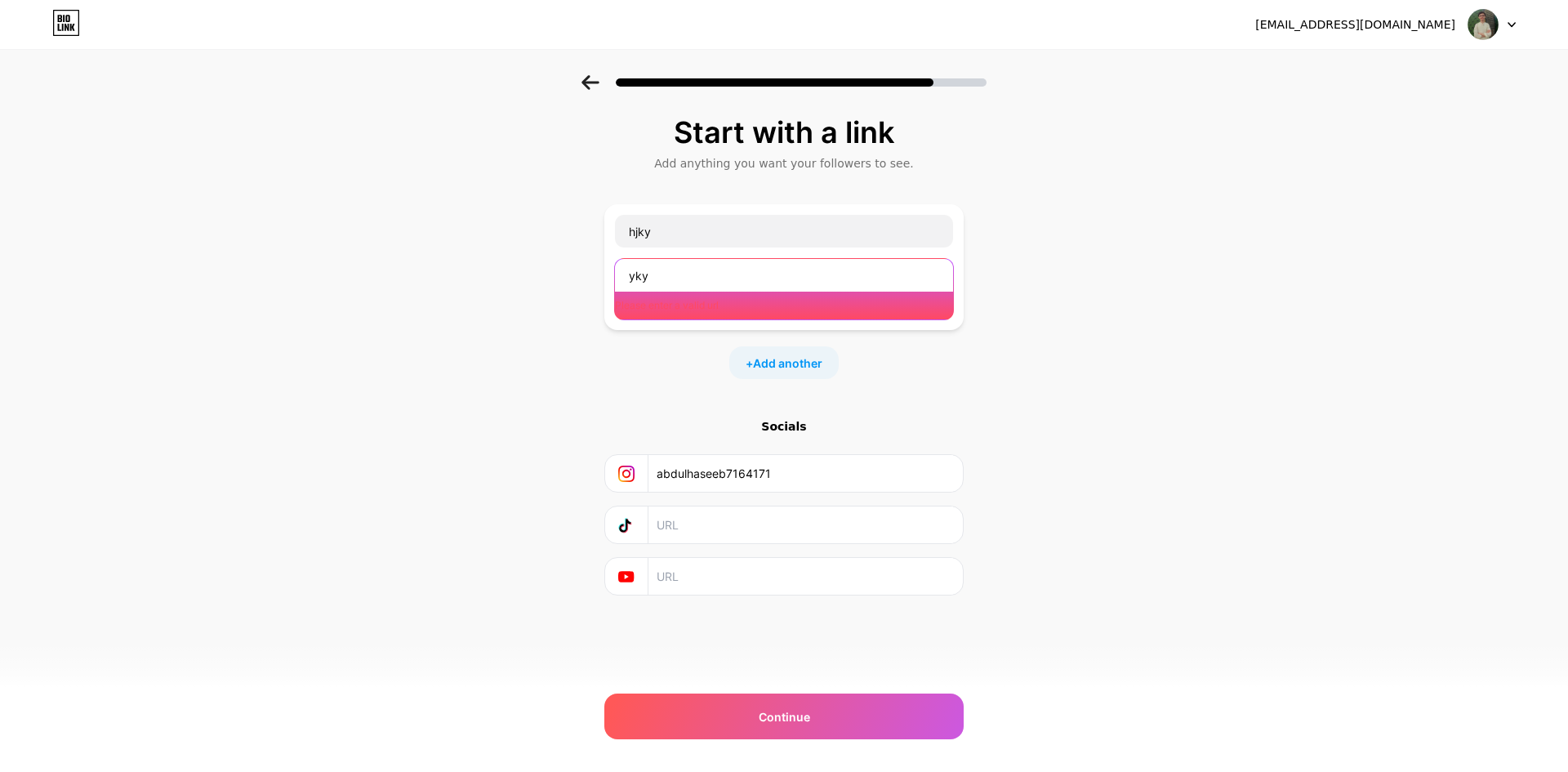
drag, startPoint x: 669, startPoint y: 272, endPoint x: 611, endPoint y: 277, distance: 58.2
click at [611, 277] on div "hjky yky Please enter a valid url" at bounding box center [784, 267] width 359 height 126
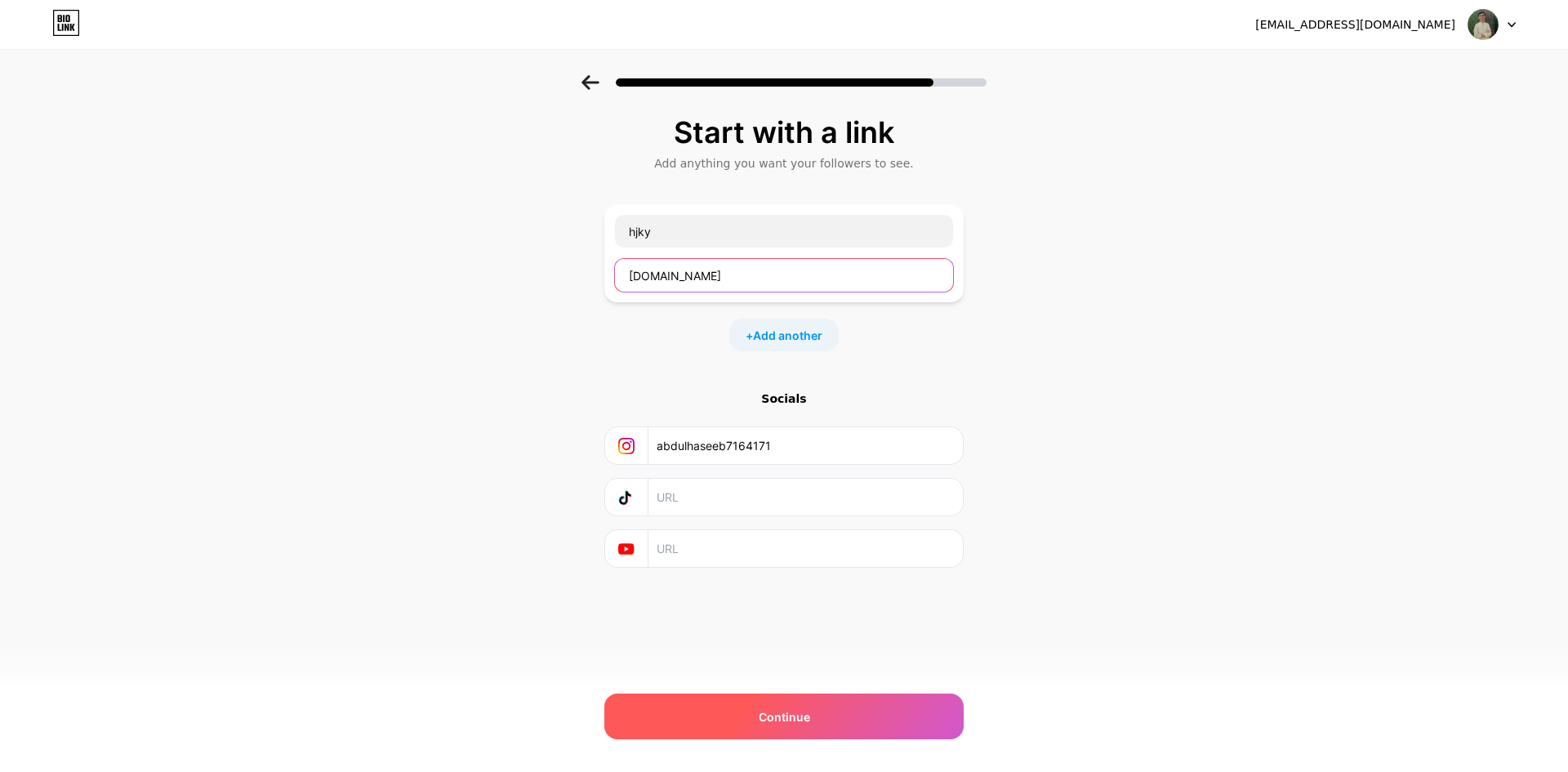
type input "[DOMAIN_NAME]"
click at [806, 717] on span "Continue" at bounding box center [784, 717] width 52 height 17
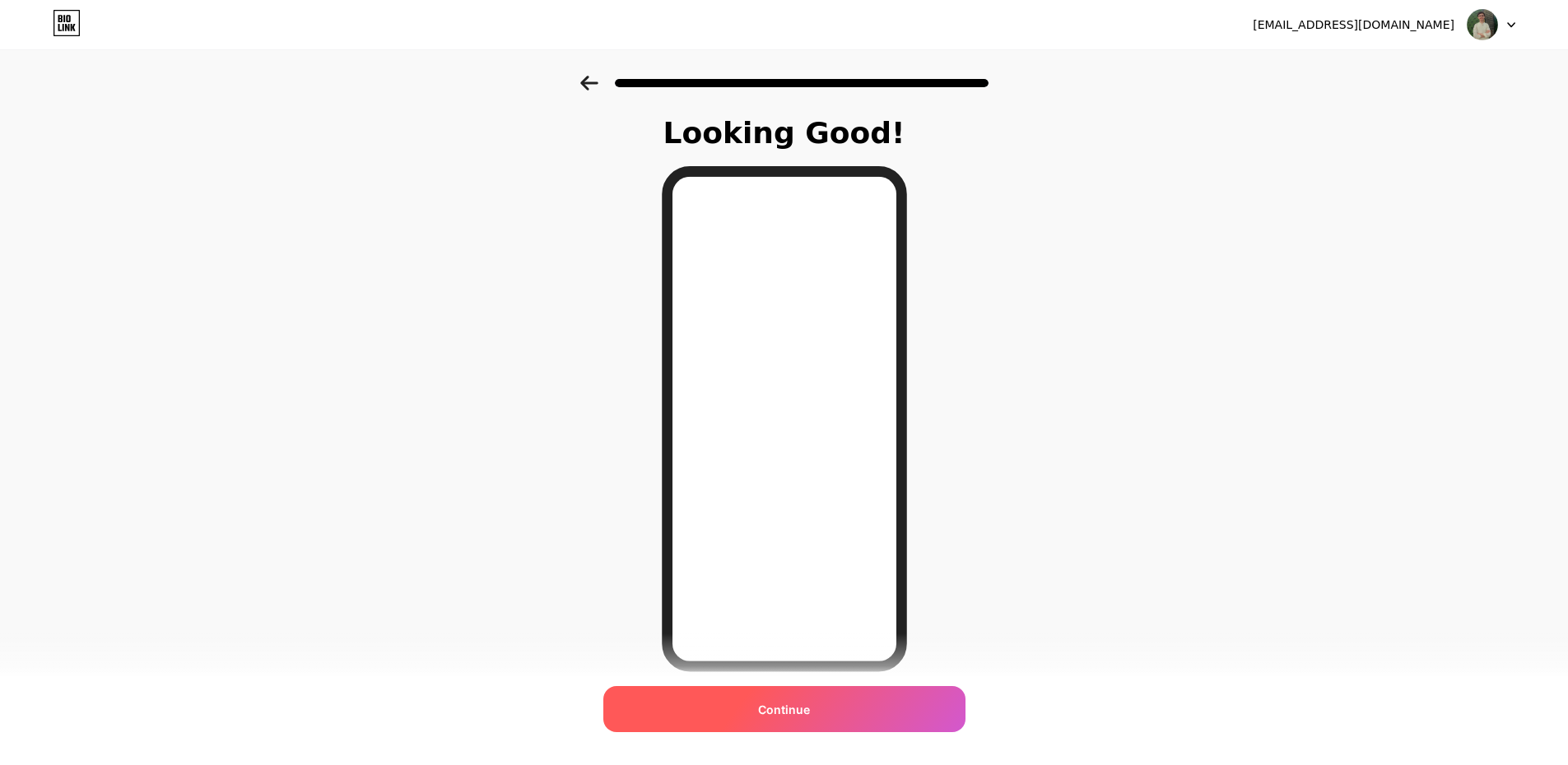
click at [849, 722] on div "Continue" at bounding box center [784, 708] width 362 height 46
